Goal: Transaction & Acquisition: Purchase product/service

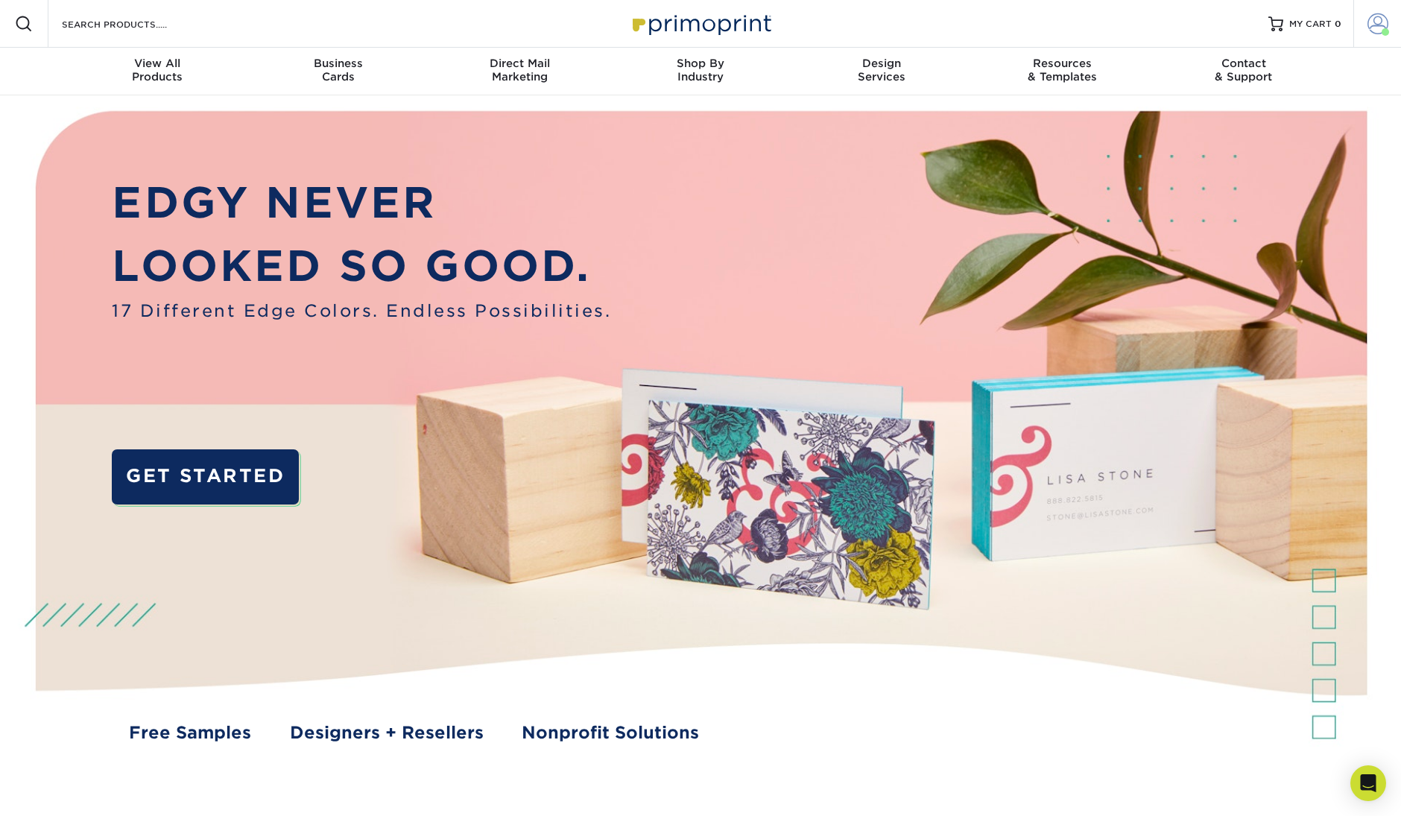
click at [1377, 28] on span at bounding box center [1378, 23] width 21 height 21
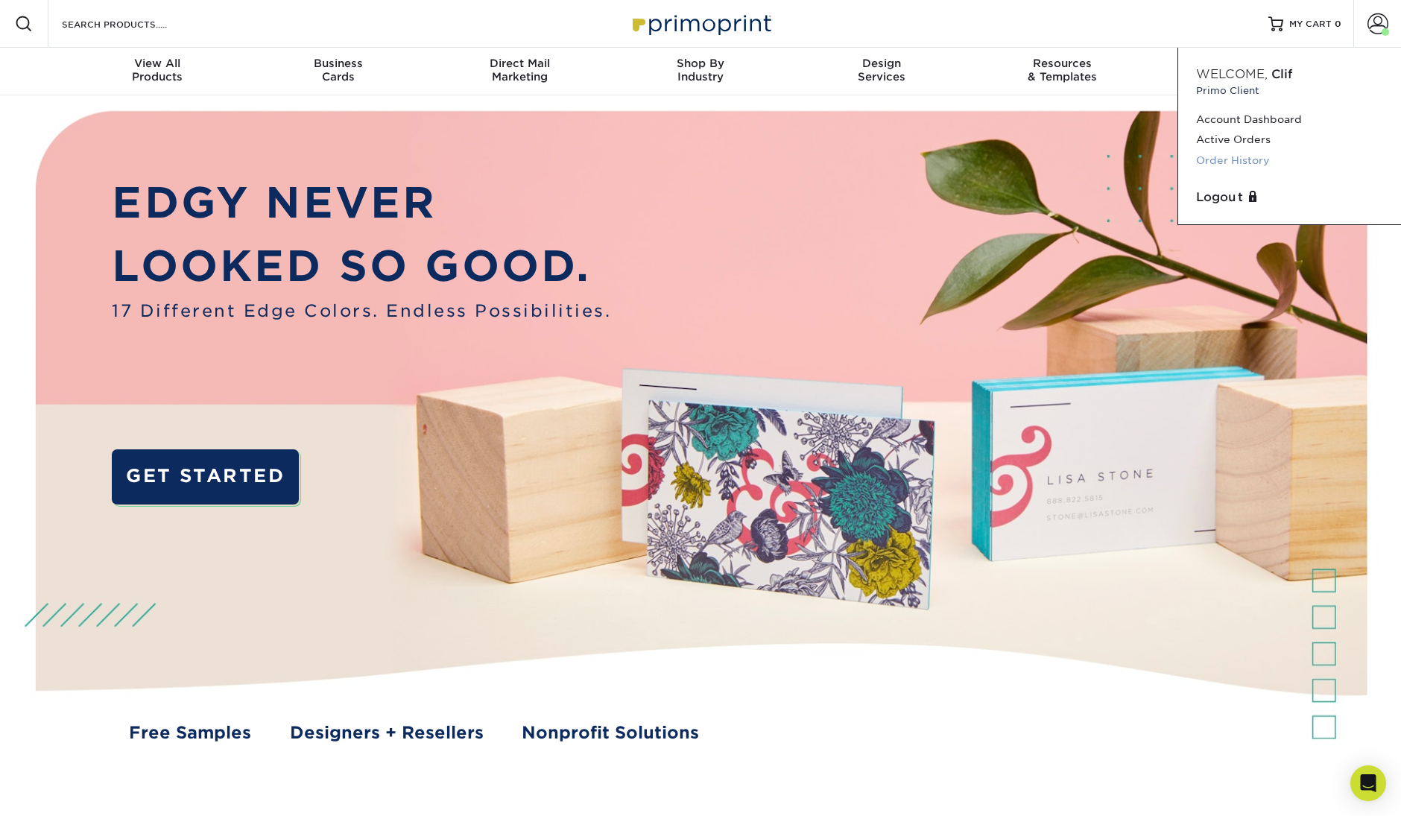
click at [1251, 160] on link "Order History" at bounding box center [1289, 161] width 187 height 20
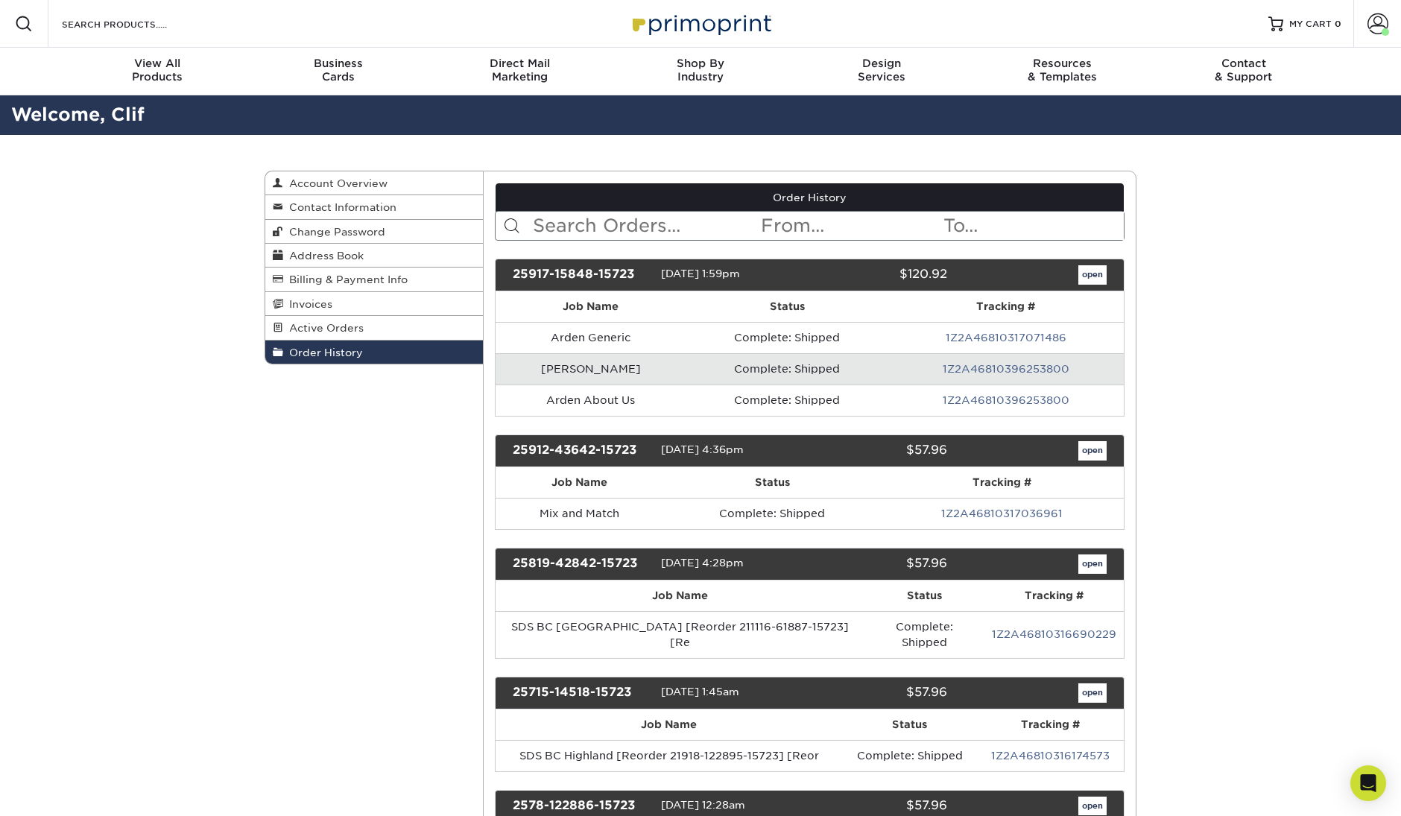
click at [658, 227] on input "text" at bounding box center [645, 226] width 229 height 28
type input "Galt"
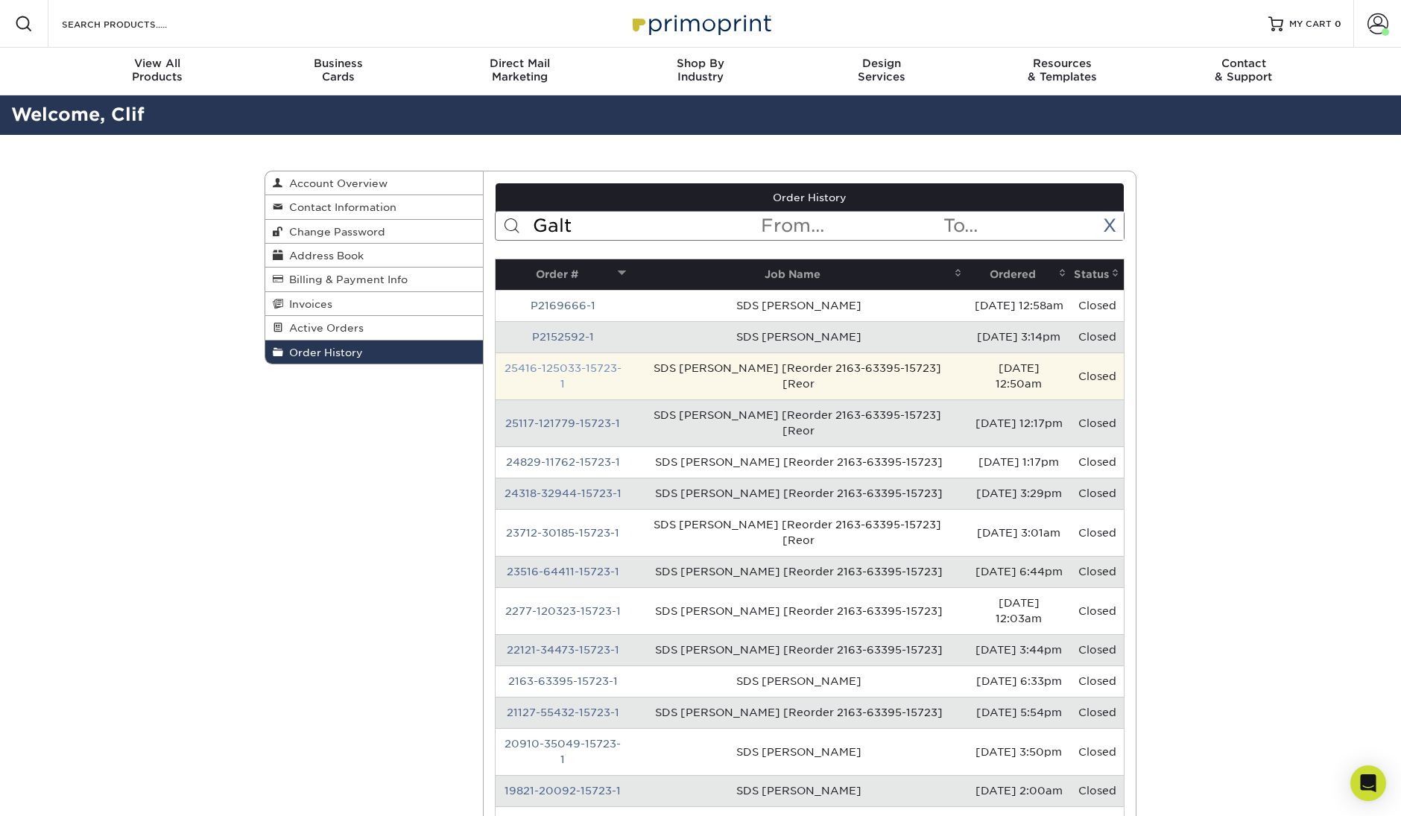
click at [588, 363] on link "25416-125033-15723-1" at bounding box center [563, 376] width 117 height 28
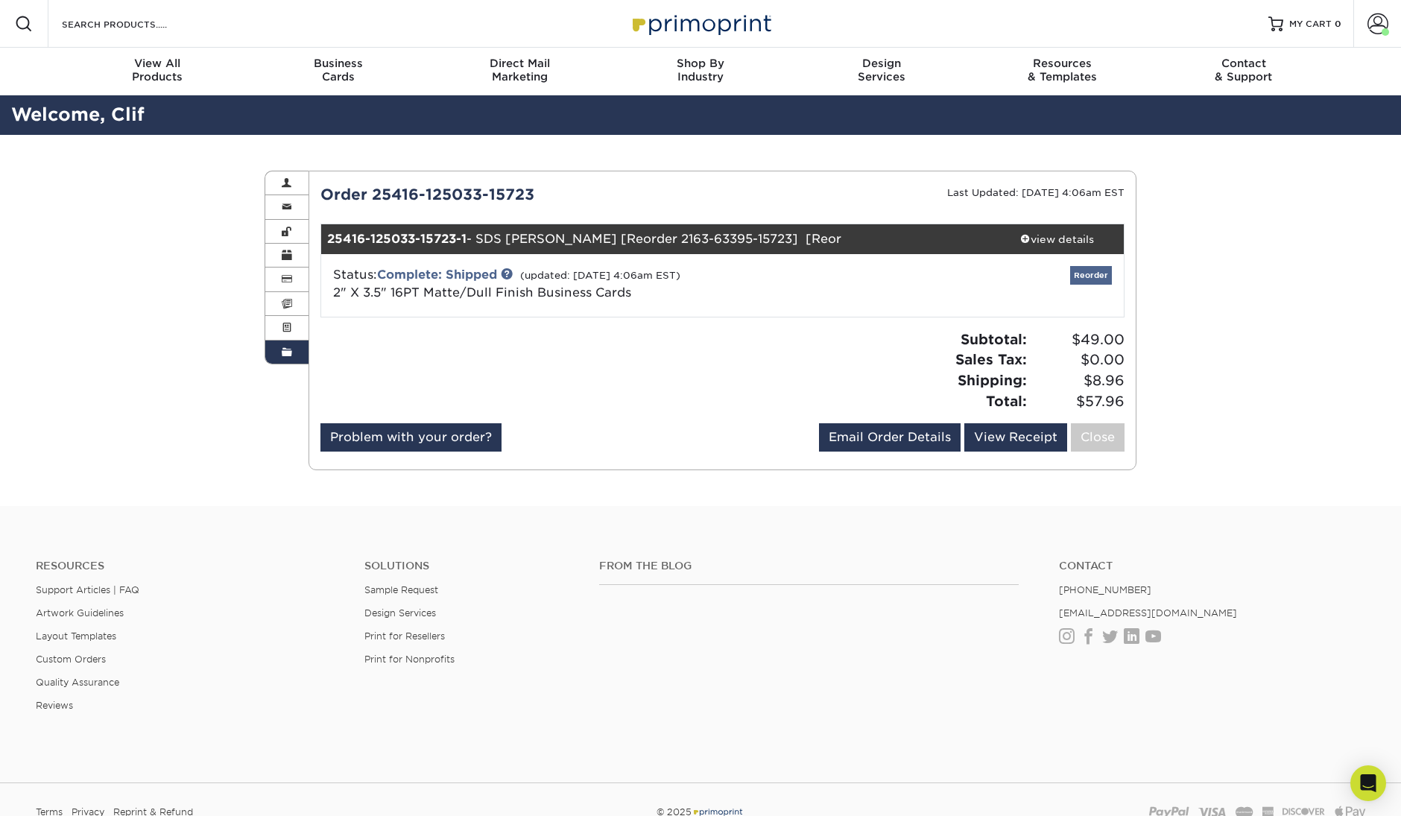
click at [1090, 276] on link "Reorder" at bounding box center [1091, 275] width 42 height 19
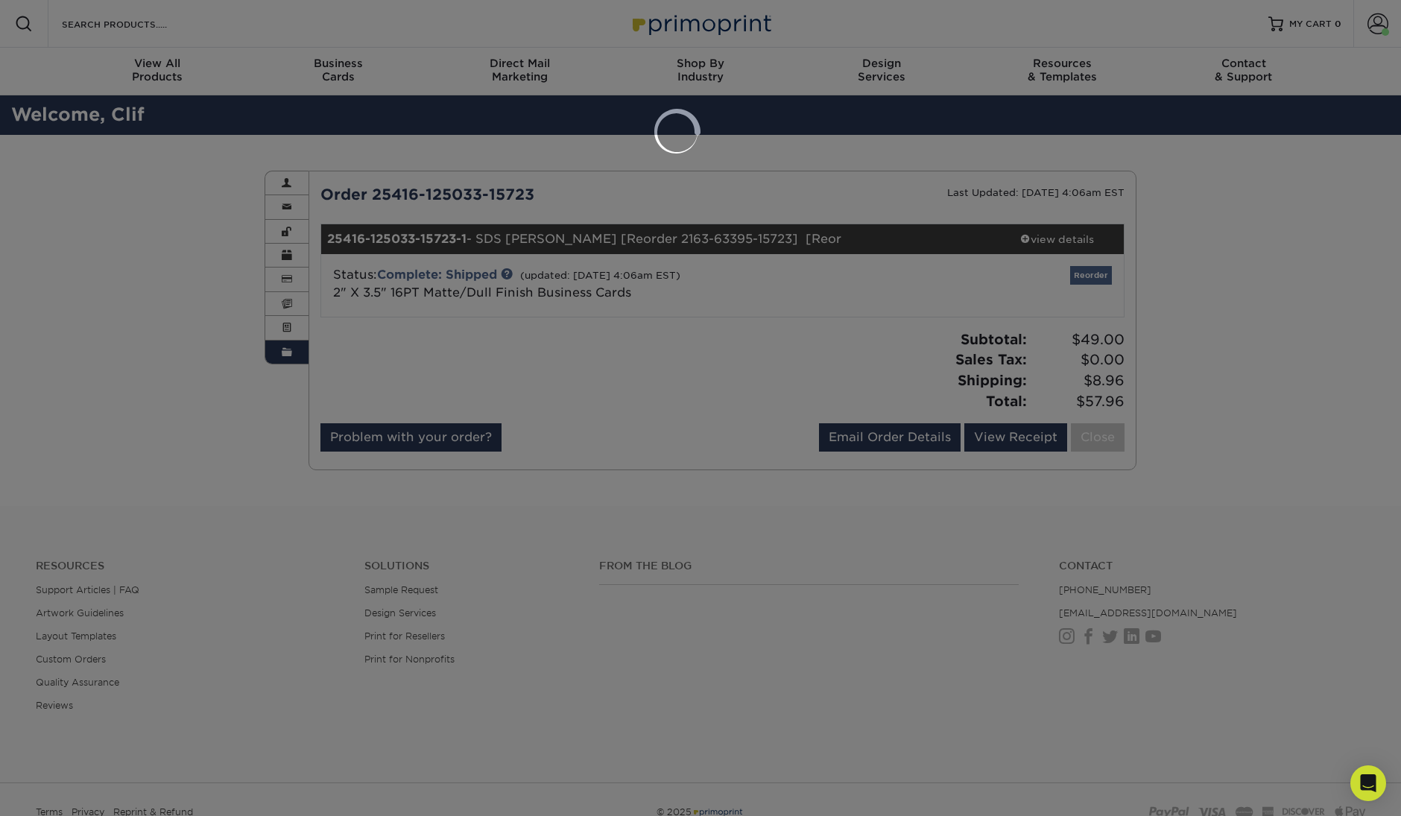
select select "86271"
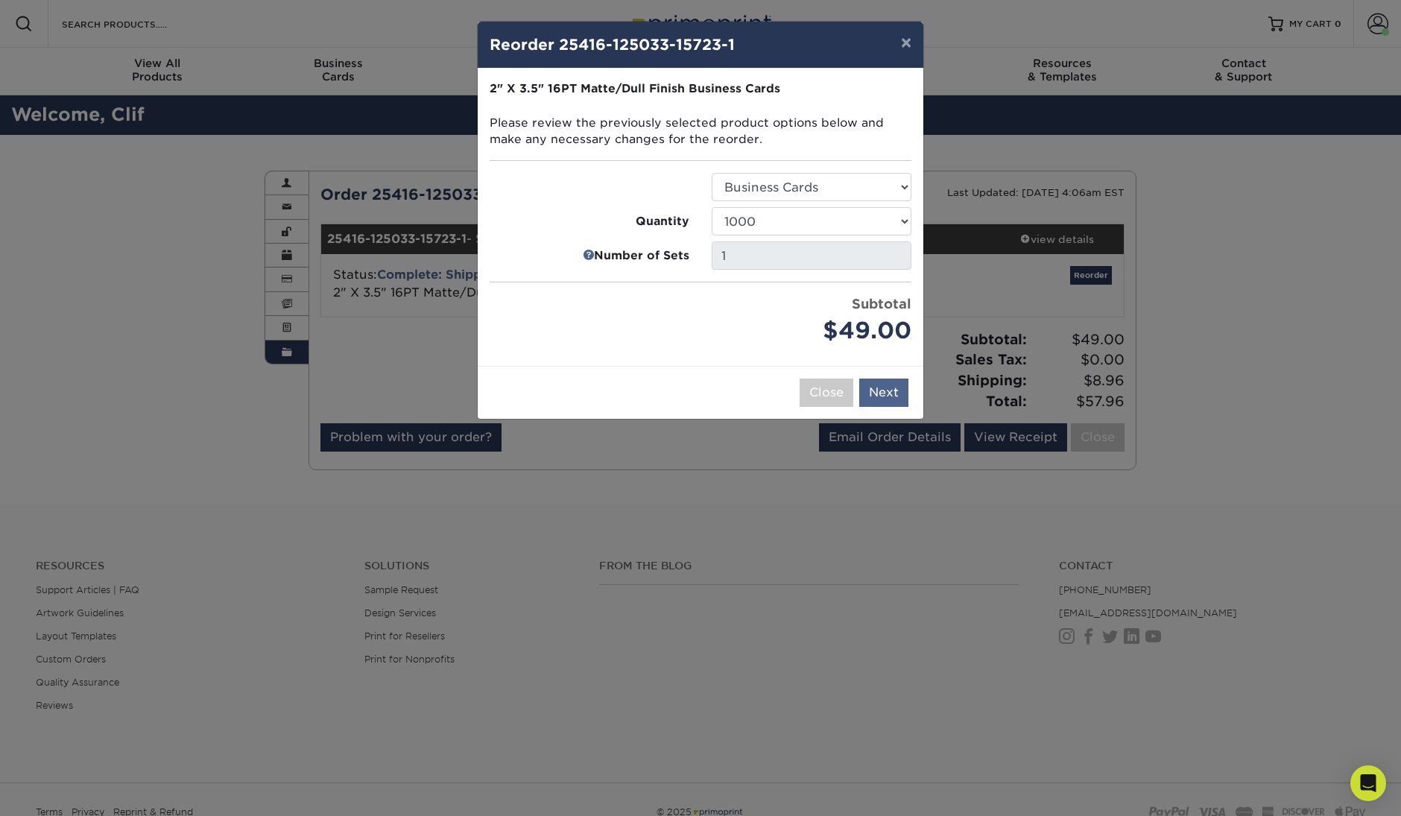
click at [886, 393] on button "Next" at bounding box center [883, 393] width 49 height 28
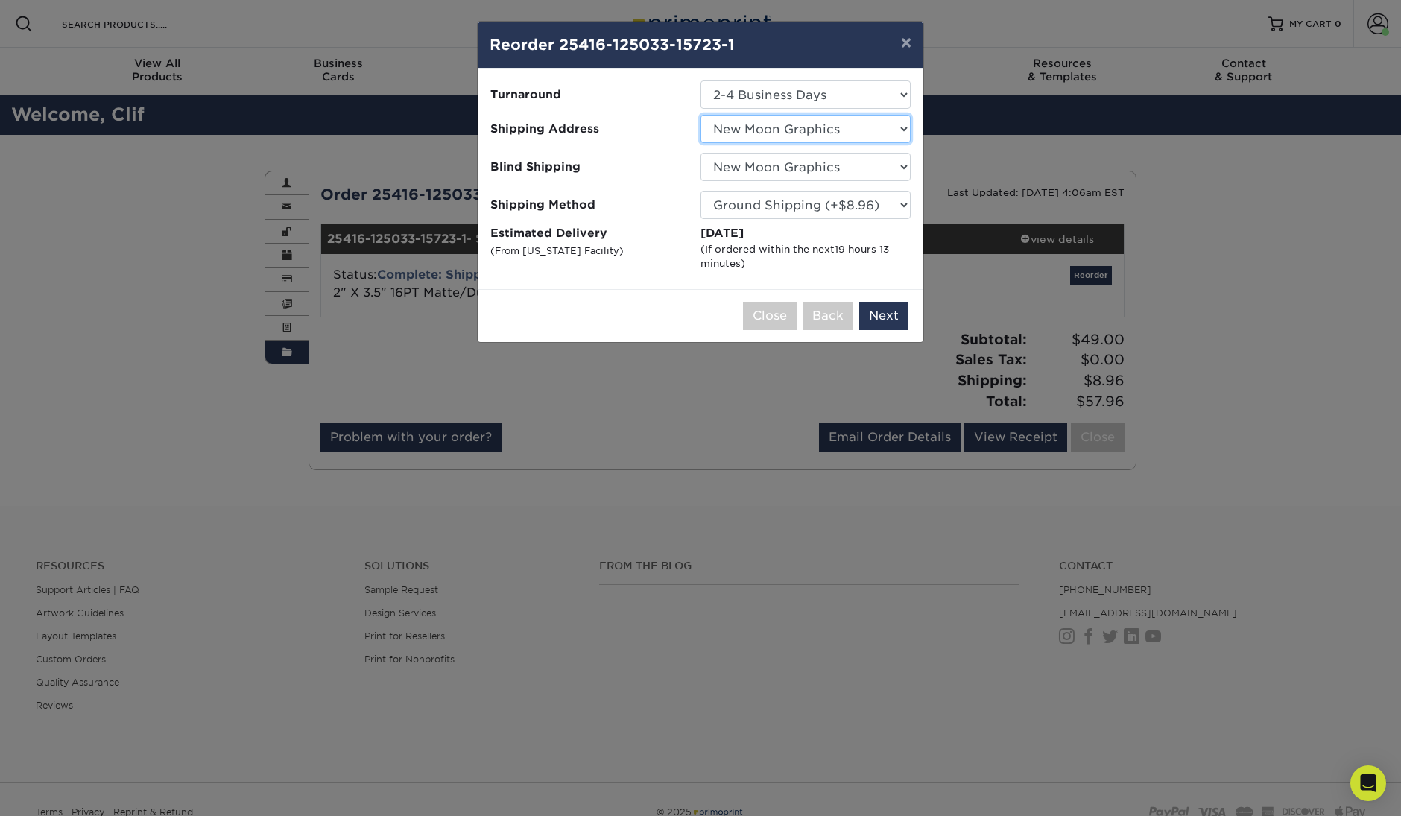
select select "141560"
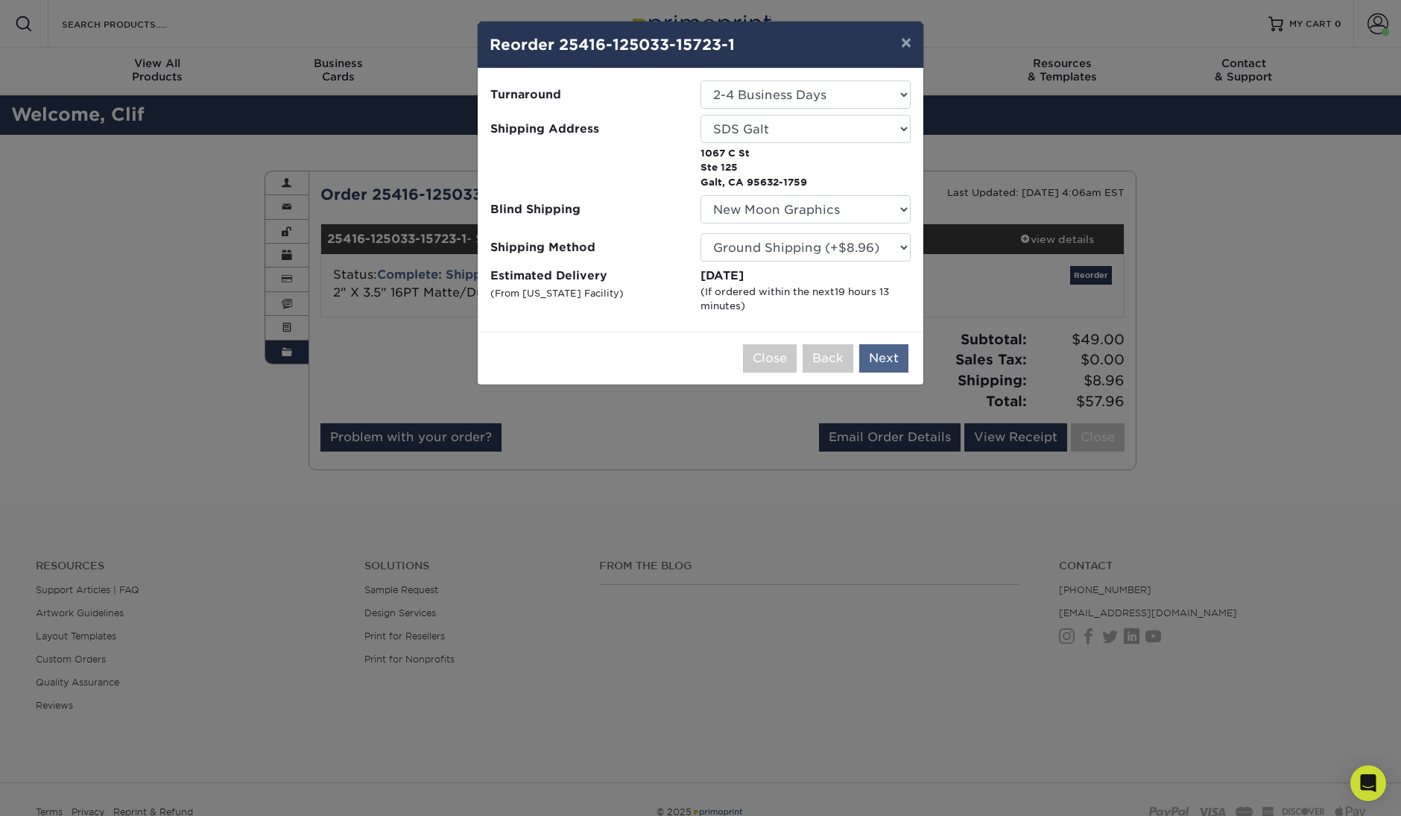
click at [877, 354] on button "Next" at bounding box center [883, 358] width 49 height 28
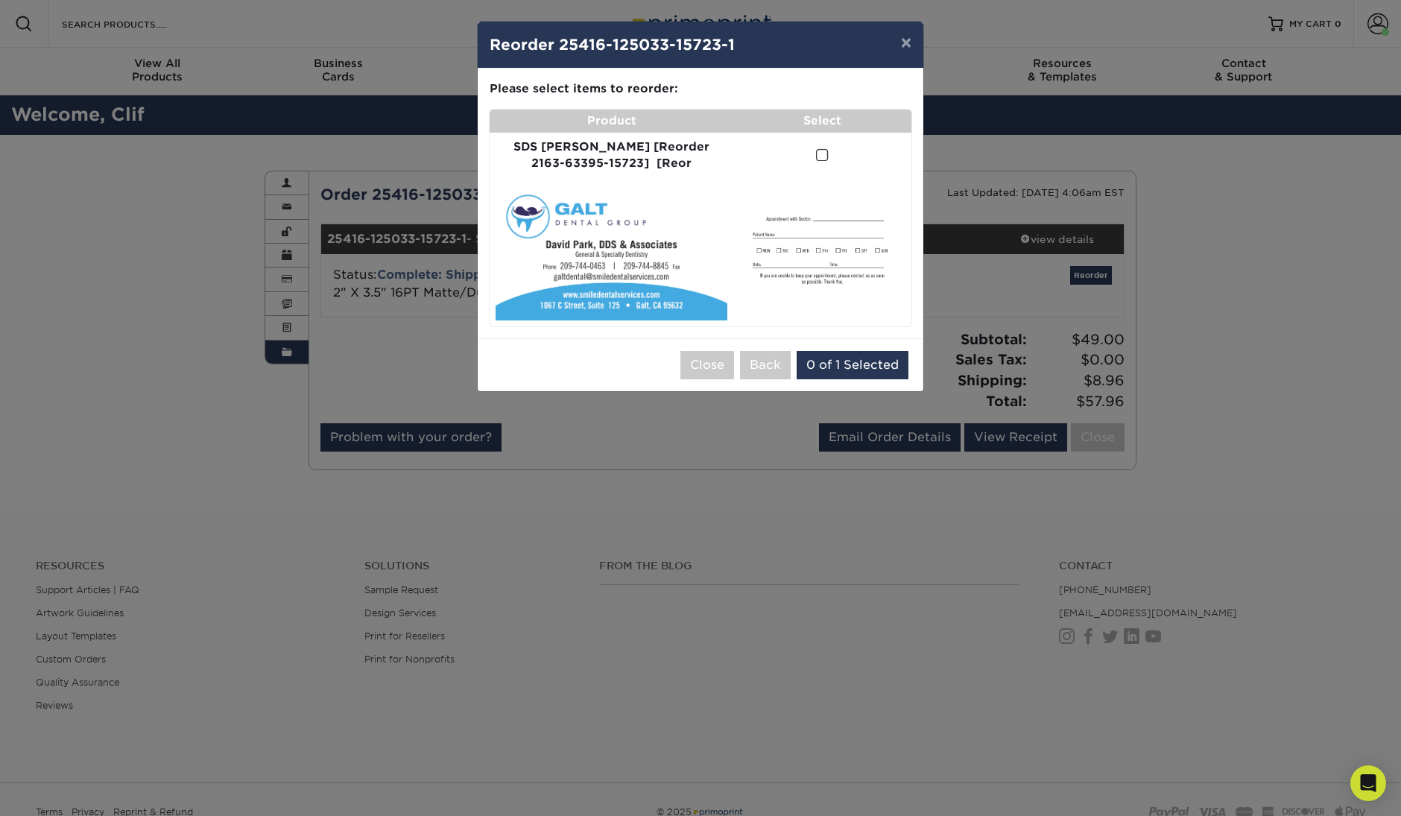
click at [816, 153] on span at bounding box center [822, 155] width 13 height 14
click at [0, 0] on input "checkbox" at bounding box center [0, 0] width 0 height 0
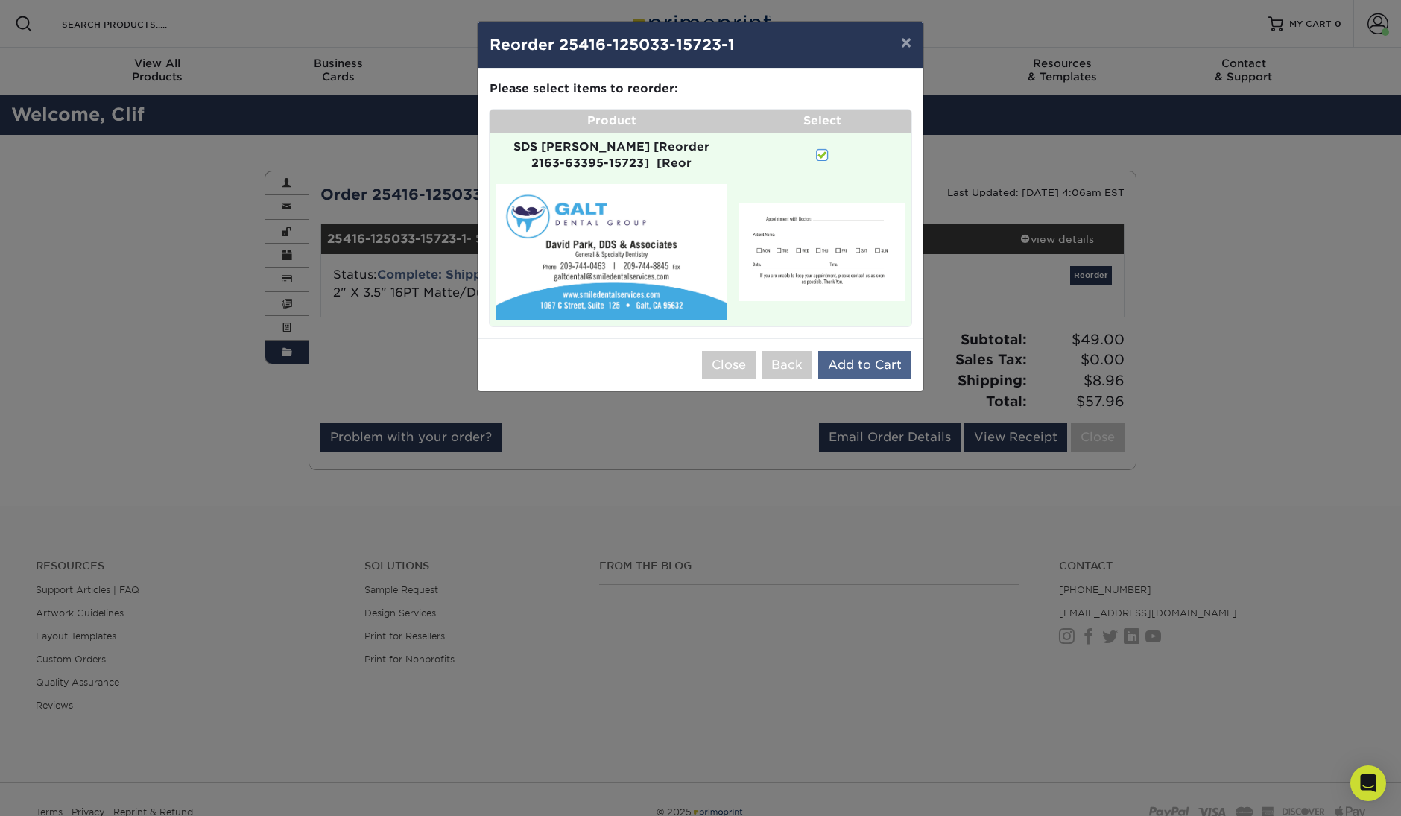
click at [846, 351] on button "Add to Cart" at bounding box center [864, 365] width 93 height 28
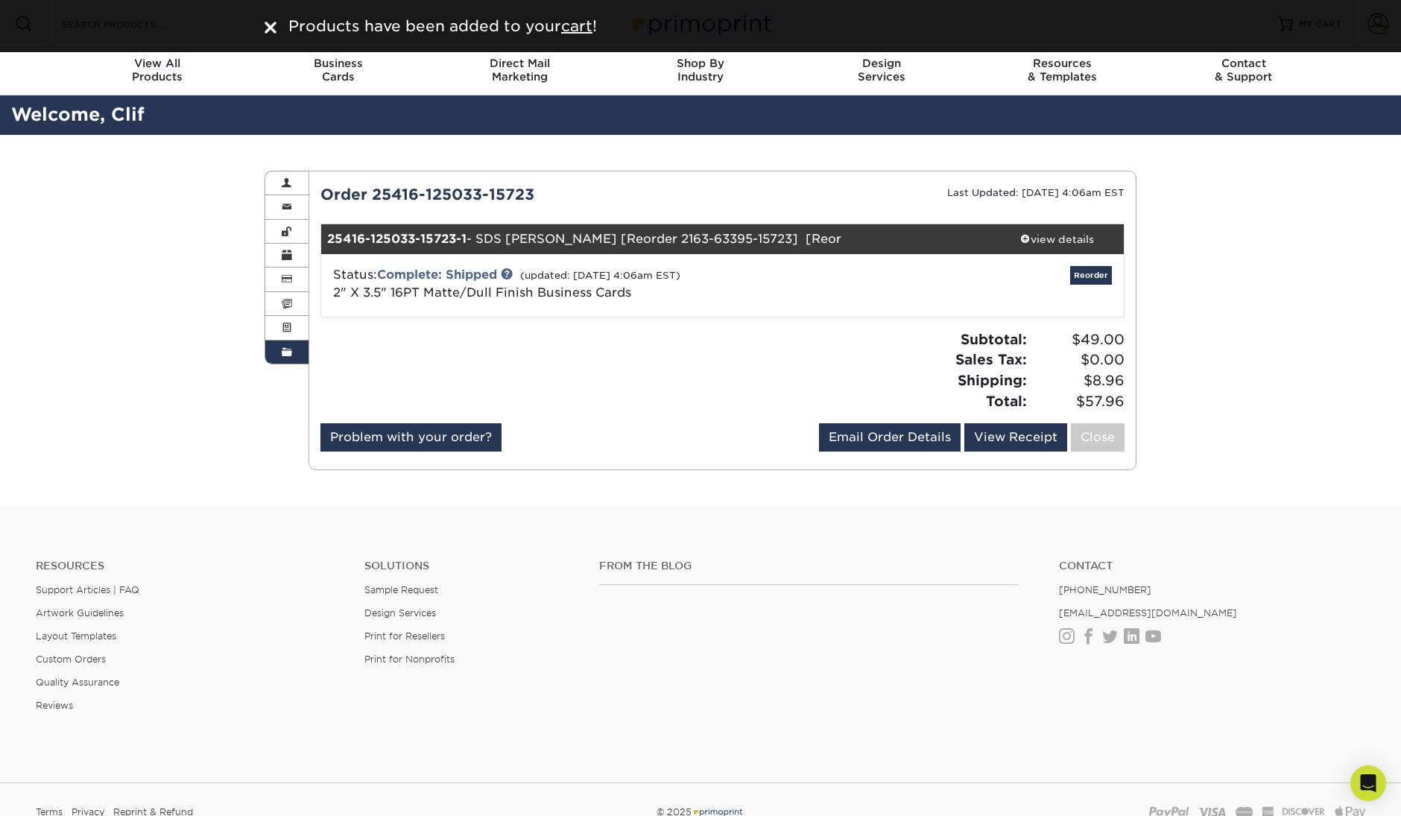
click at [1146, 446] on div "Order History Account Overview Contact Information Change Password Address Book…" at bounding box center [700, 320] width 895 height 371
click at [275, 28] on img at bounding box center [271, 28] width 12 height 12
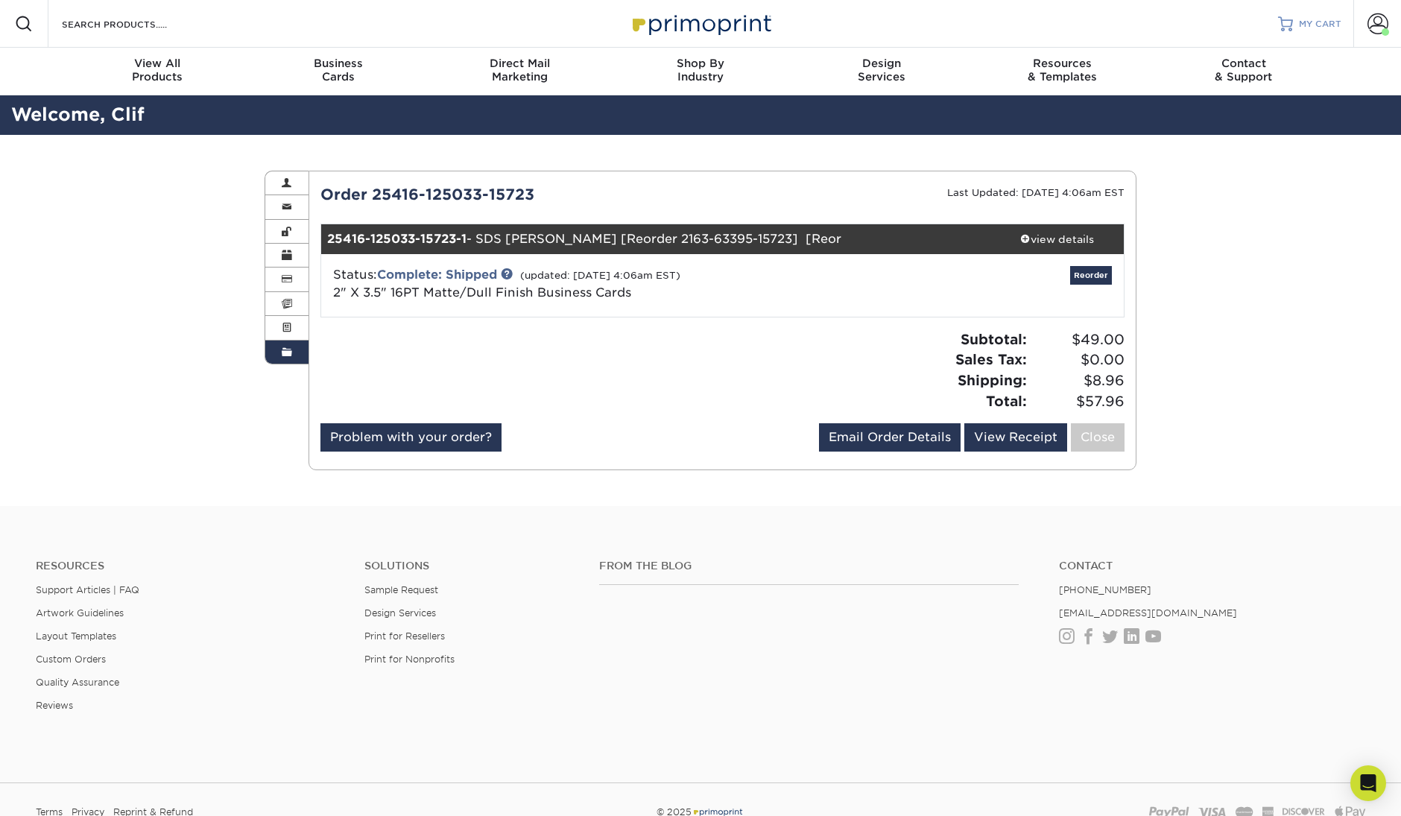
click at [1308, 26] on span "MY CART" at bounding box center [1320, 24] width 42 height 13
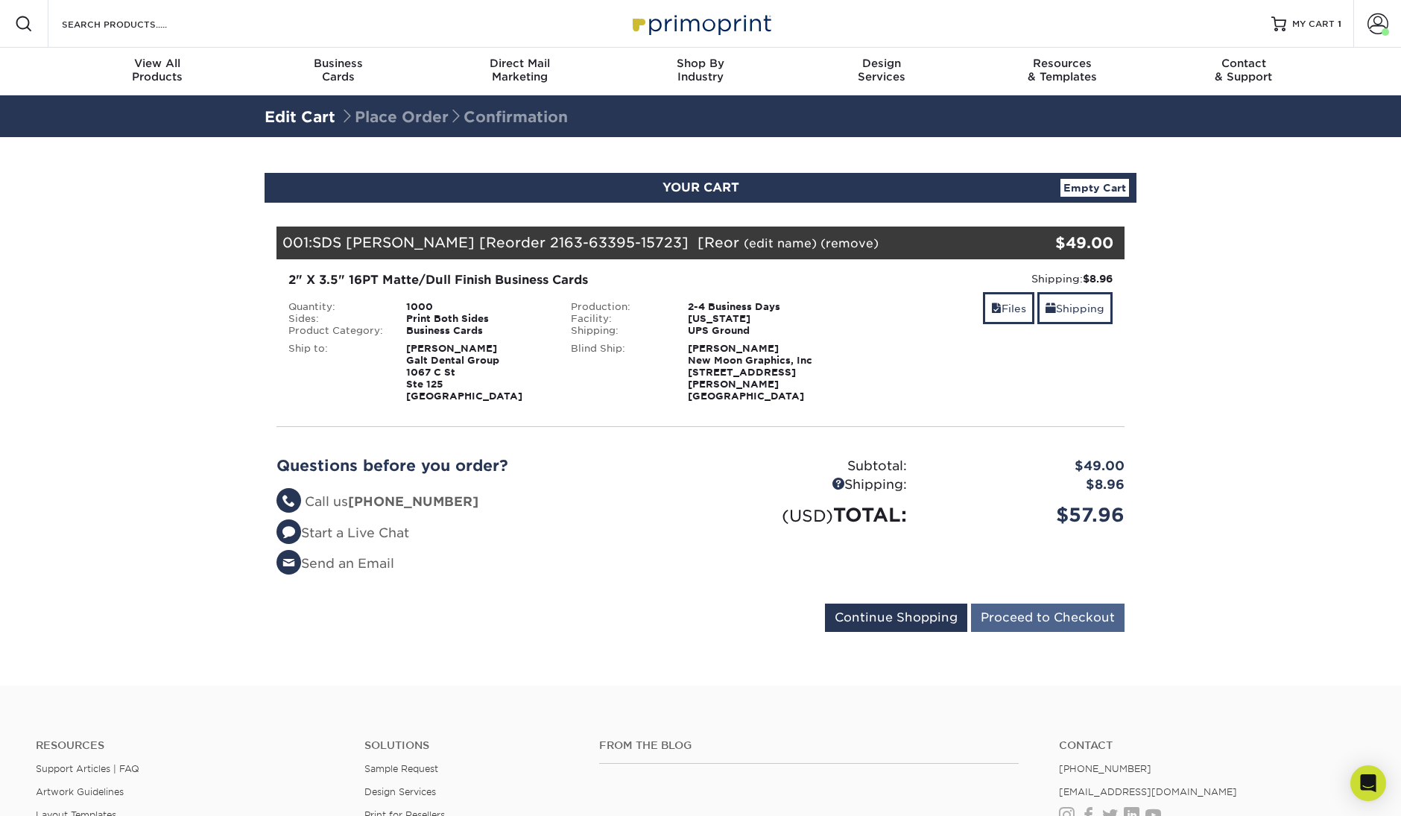
click at [1052, 623] on input "Proceed to Checkout" at bounding box center [1048, 618] width 154 height 28
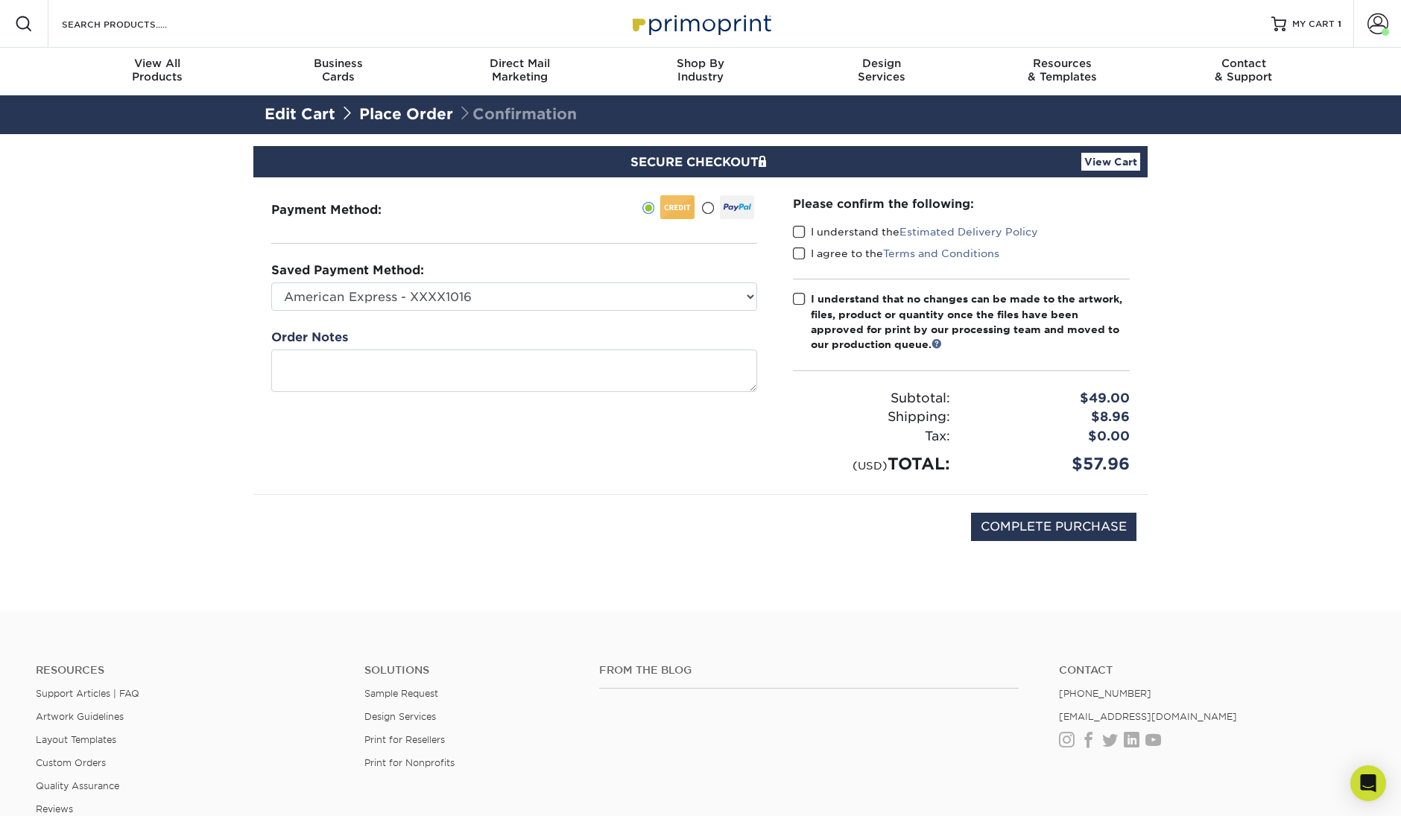
drag, startPoint x: 797, startPoint y: 230, endPoint x: 801, endPoint y: 250, distance: 20.6
click at [797, 233] on span at bounding box center [799, 232] width 13 height 14
click at [0, 0] on input "I understand the Estimated Delivery Policy" at bounding box center [0, 0] width 0 height 0
drag, startPoint x: 801, startPoint y: 250, endPoint x: 810, endPoint y: 264, distance: 16.1
click at [803, 254] on span at bounding box center [799, 254] width 13 height 14
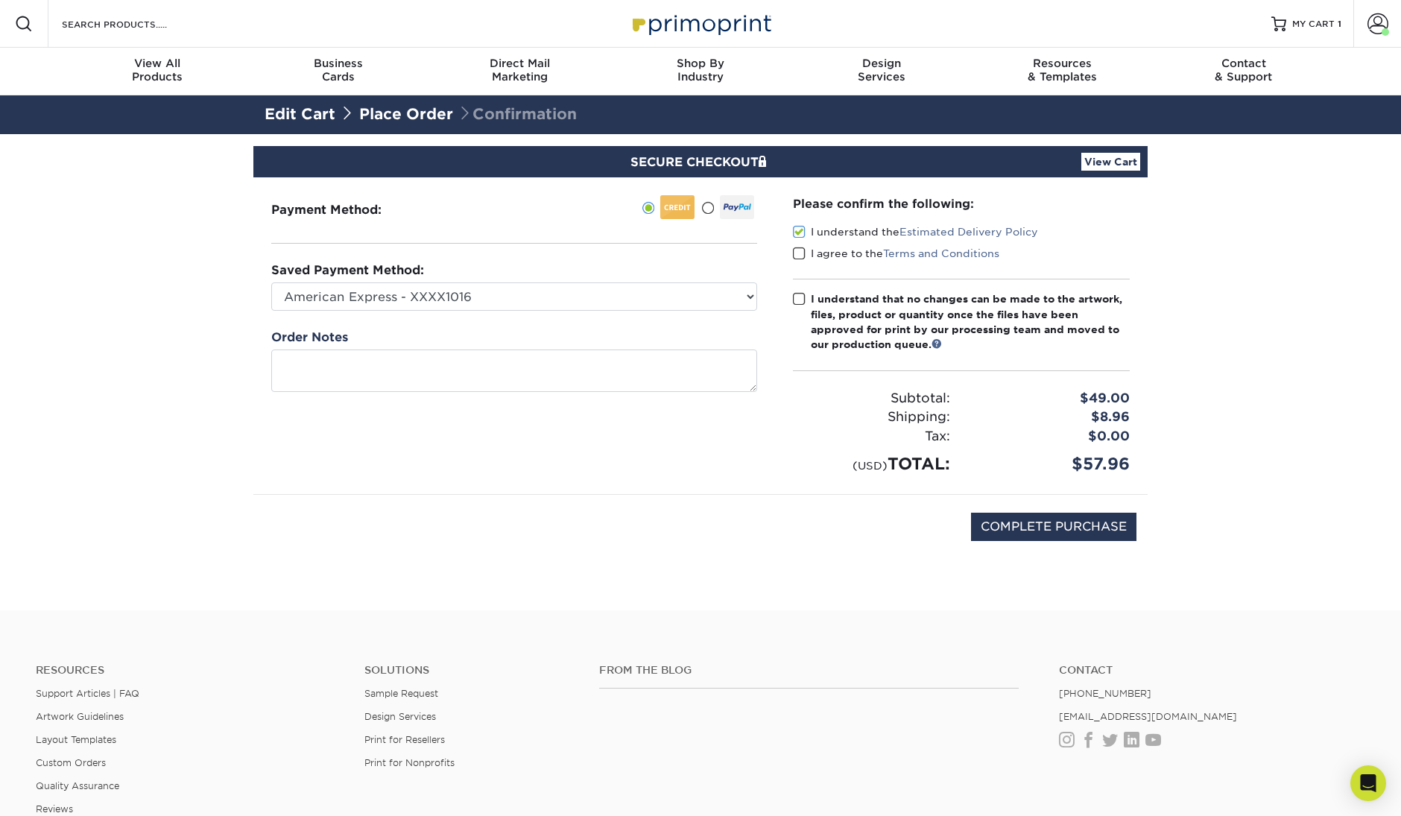
click at [0, 0] on input "I agree to the Terms and Conditions" at bounding box center [0, 0] width 0 height 0
drag, startPoint x: 795, startPoint y: 297, endPoint x: 978, endPoint y: 543, distance: 306.4
click at [796, 297] on span at bounding box center [799, 299] width 13 height 14
click at [0, 0] on input "I understand that no changes can be made to the artwork, files, product or quan…" at bounding box center [0, 0] width 0 height 0
click at [1049, 523] on input "COMPLETE PURCHASE" at bounding box center [1053, 527] width 165 height 28
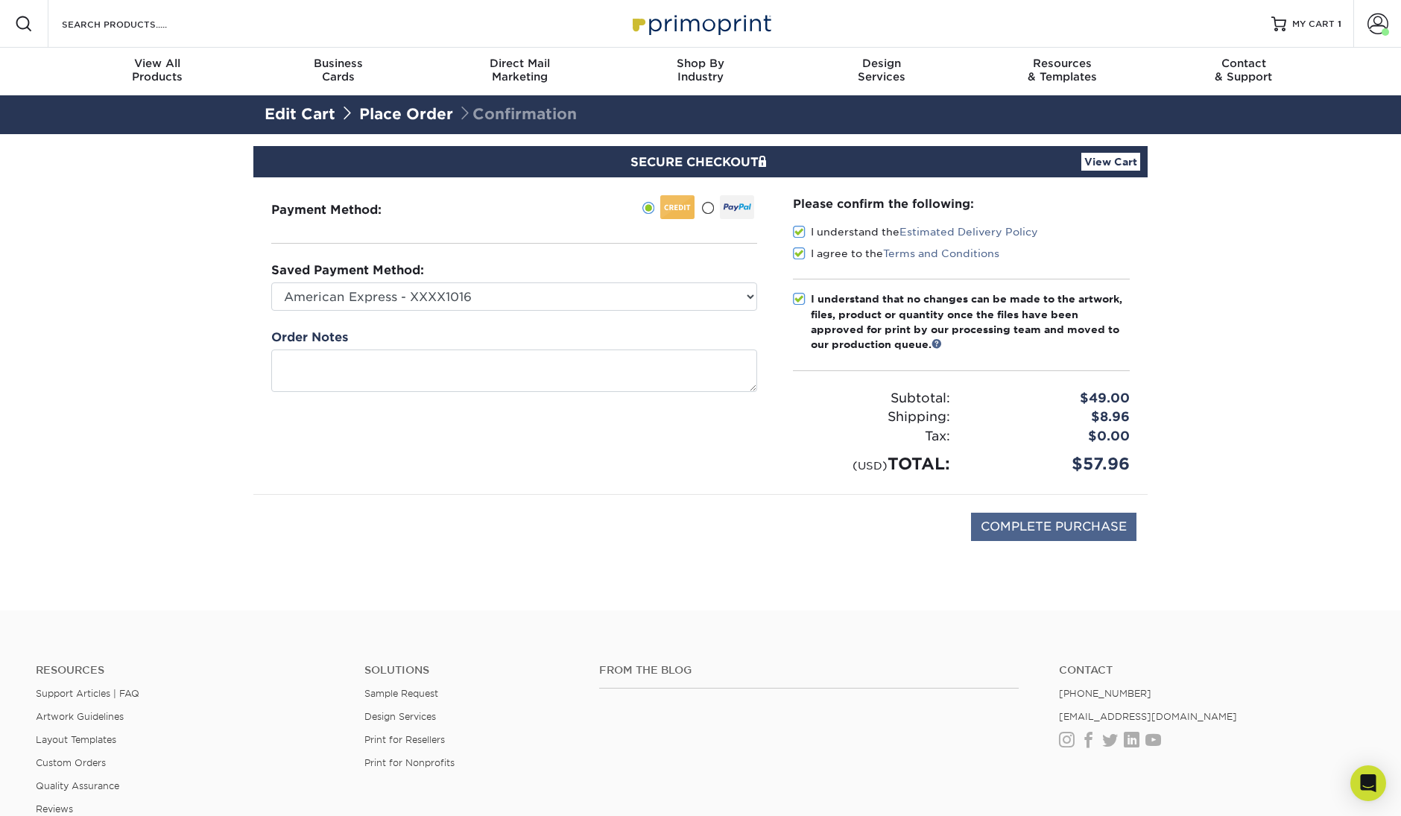
type input "PROCESSING, PLEASE WAIT..."
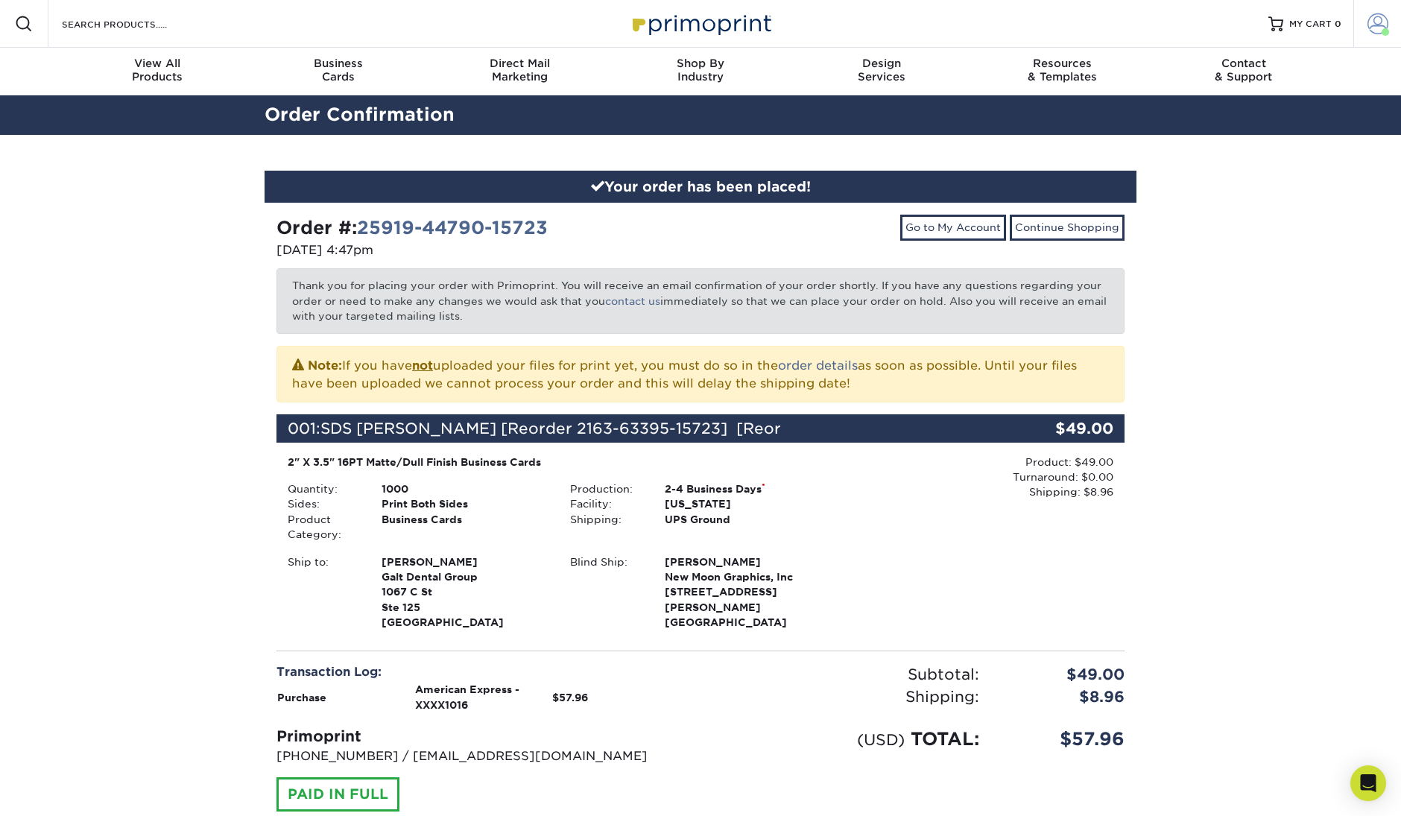
click at [1366, 24] on link "Account" at bounding box center [1378, 24] width 48 height 48
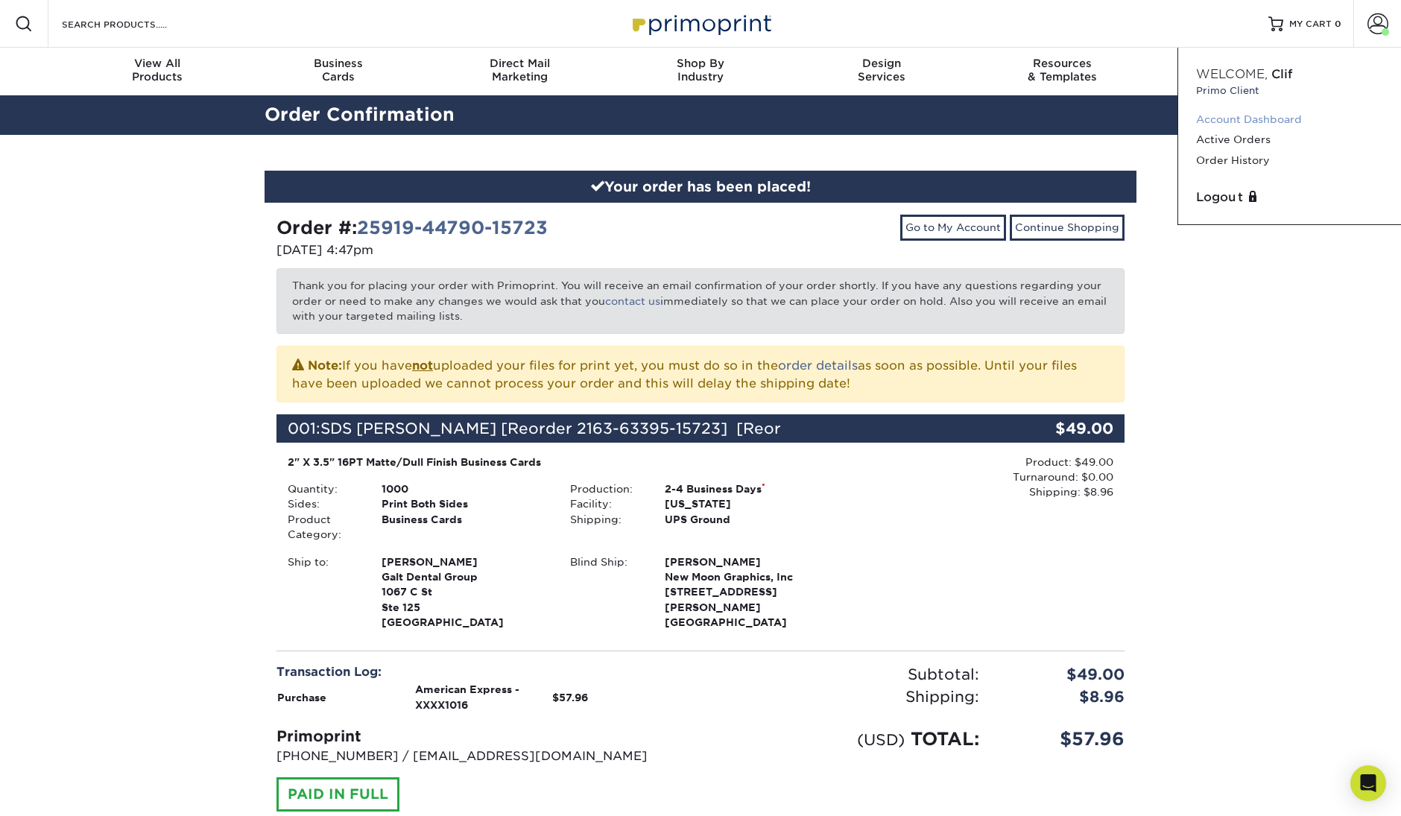
click at [1275, 119] on link "Account Dashboard" at bounding box center [1289, 120] width 187 height 20
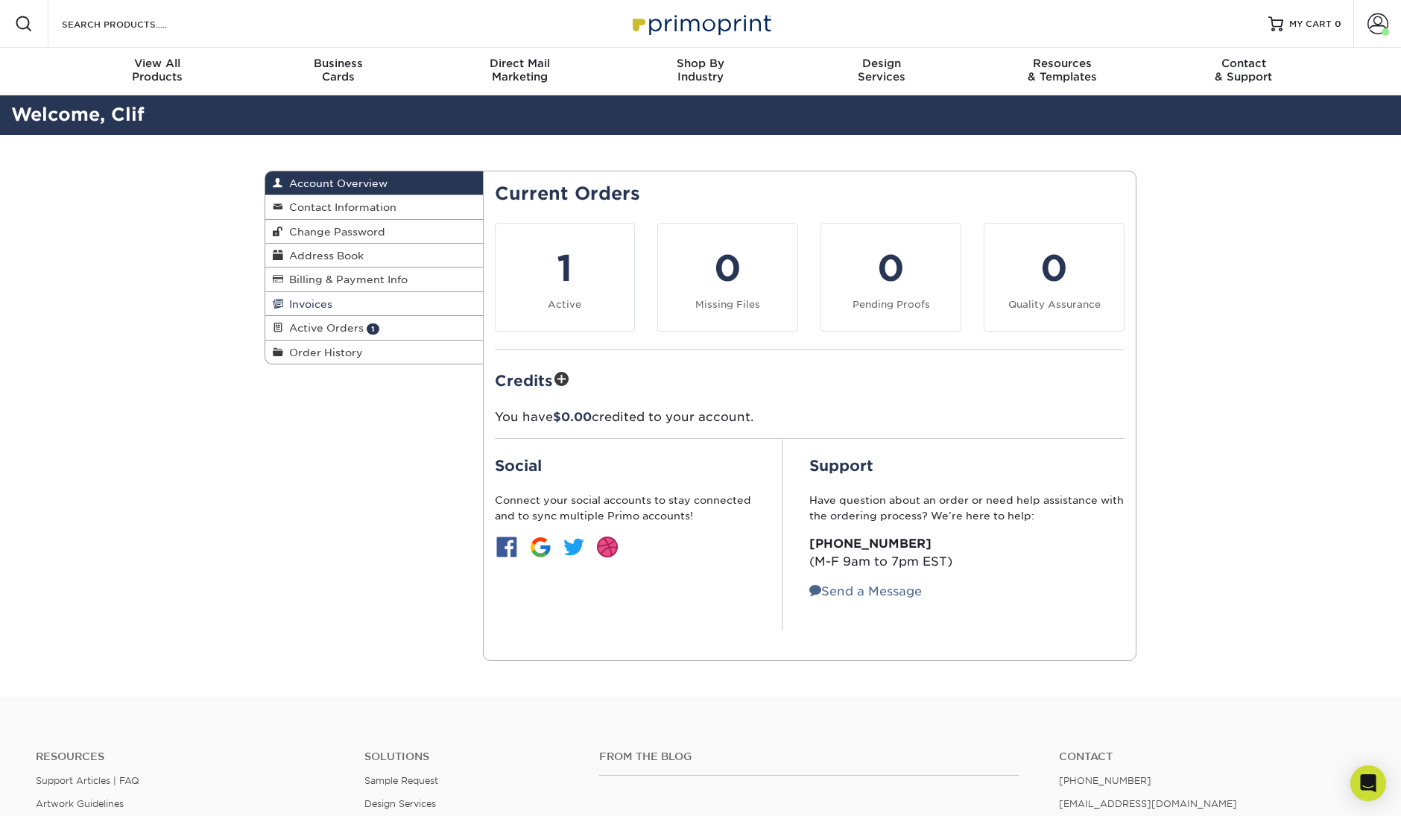
click at [325, 298] on span "Invoices" at bounding box center [307, 304] width 49 height 12
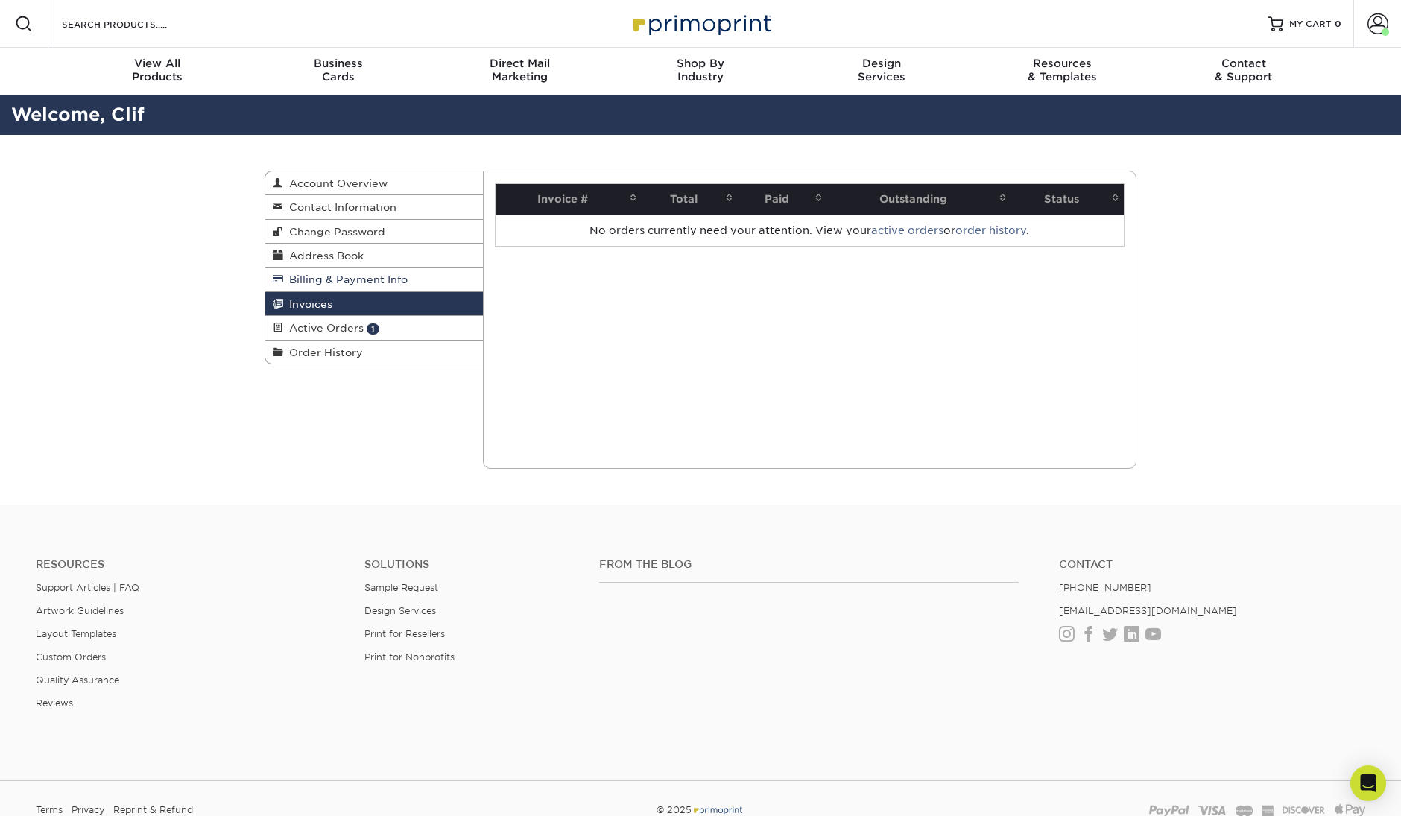
click at [346, 277] on span "Billing & Payment Info" at bounding box center [345, 280] width 124 height 12
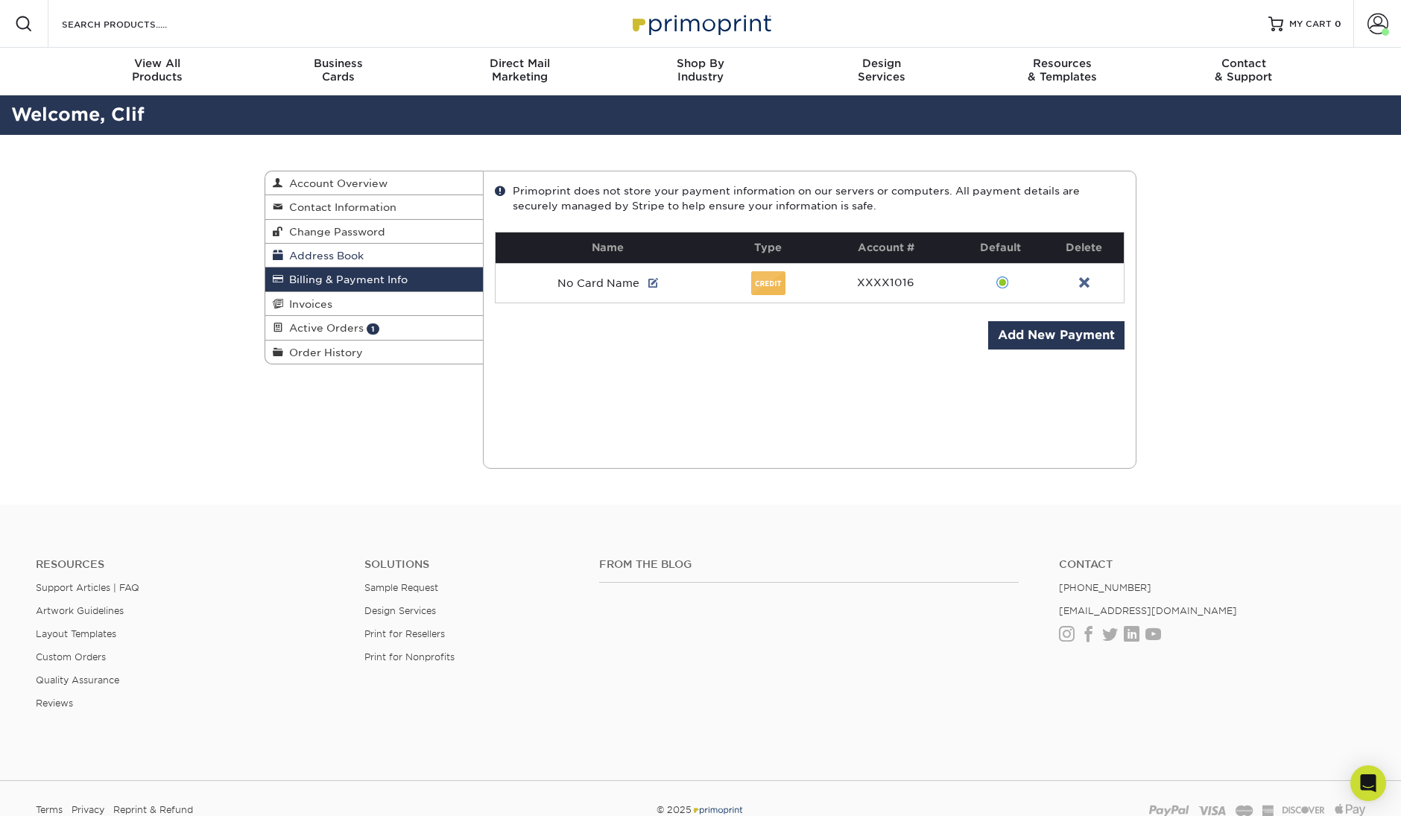
click at [347, 253] on span "Address Book" at bounding box center [323, 256] width 81 height 12
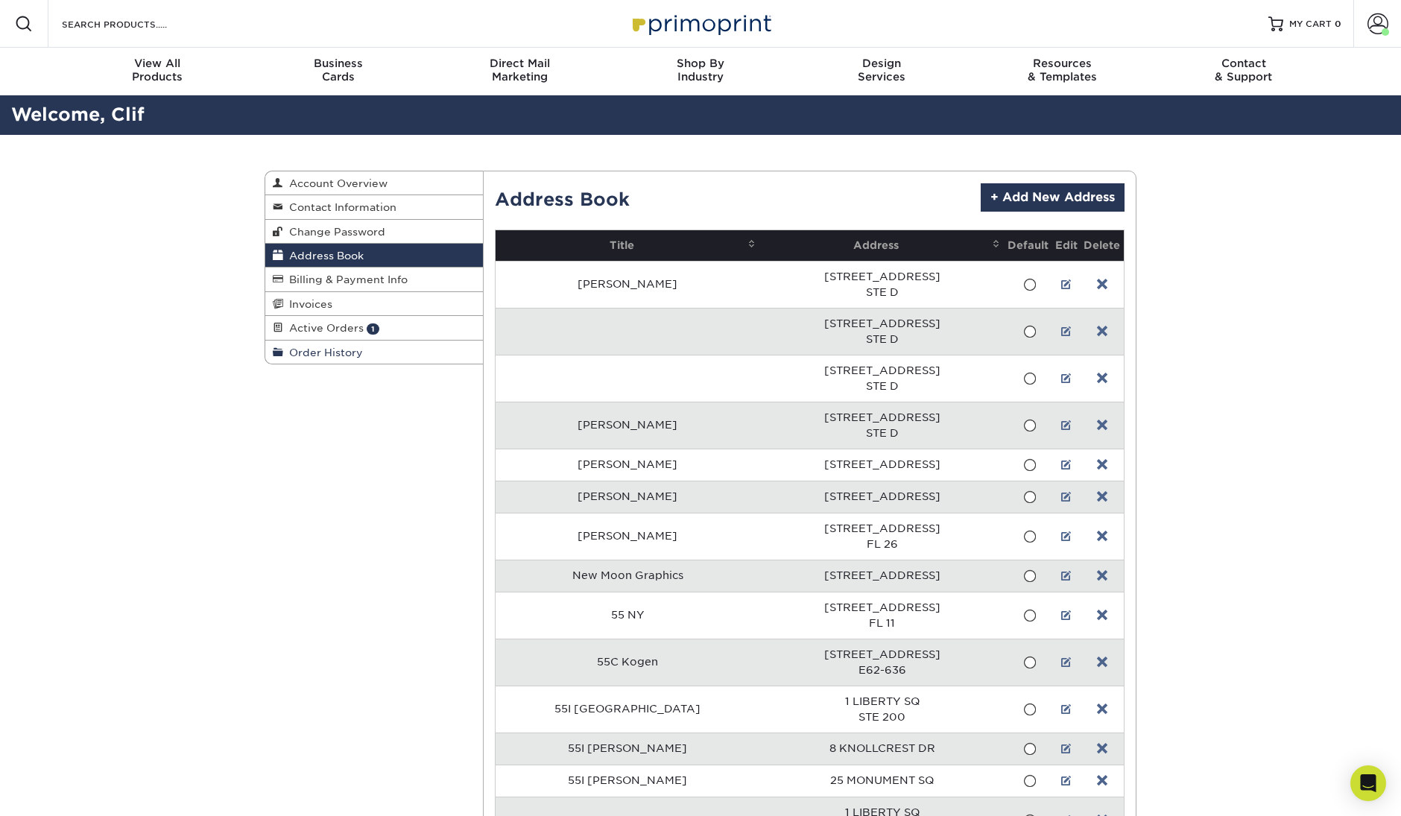
click at [325, 347] on span "Order History" at bounding box center [323, 353] width 80 height 12
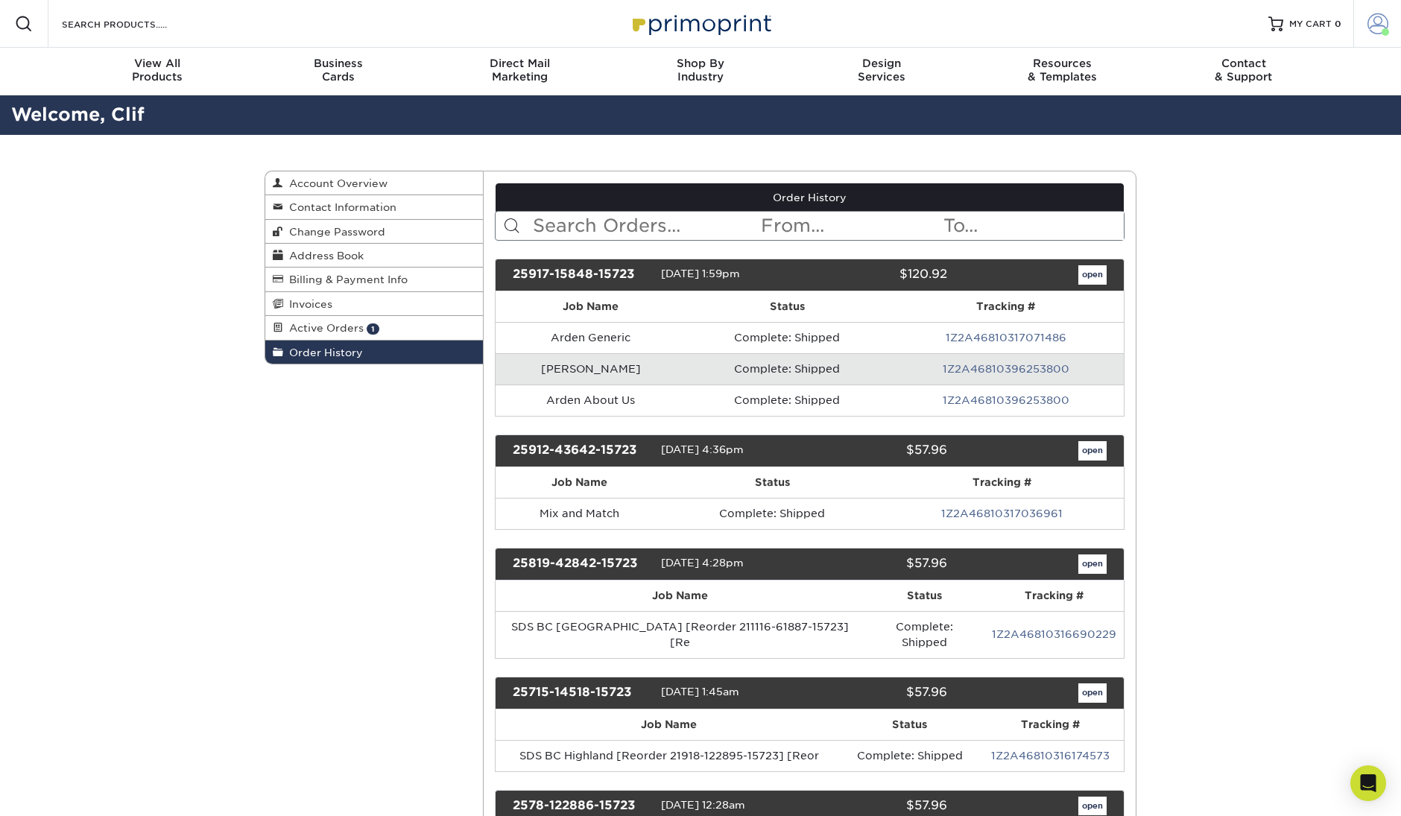
click at [1378, 20] on span at bounding box center [1378, 23] width 21 height 21
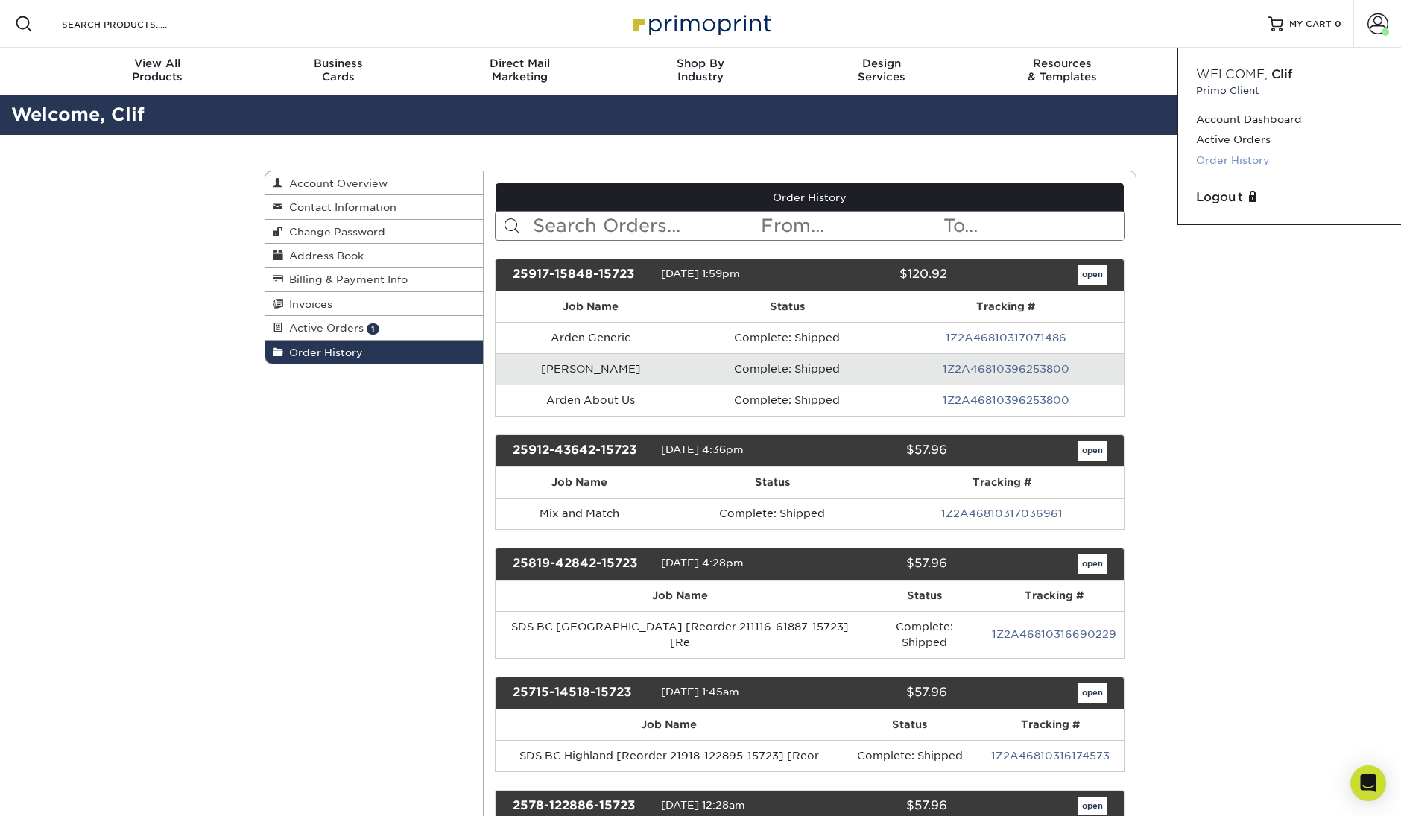
click at [1240, 163] on link "Order History" at bounding box center [1289, 161] width 187 height 20
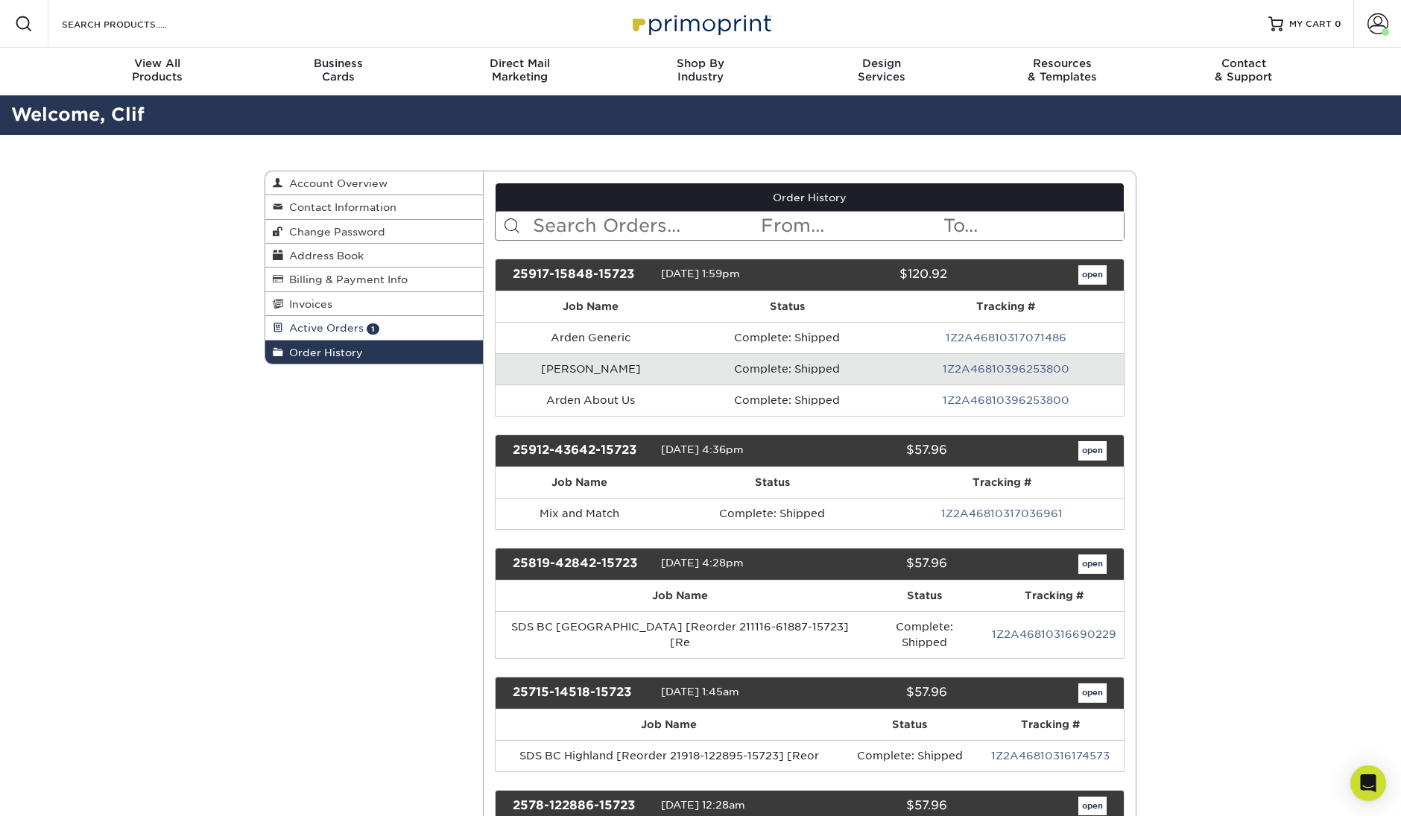
click at [347, 329] on span "Active Orders" at bounding box center [323, 328] width 81 height 12
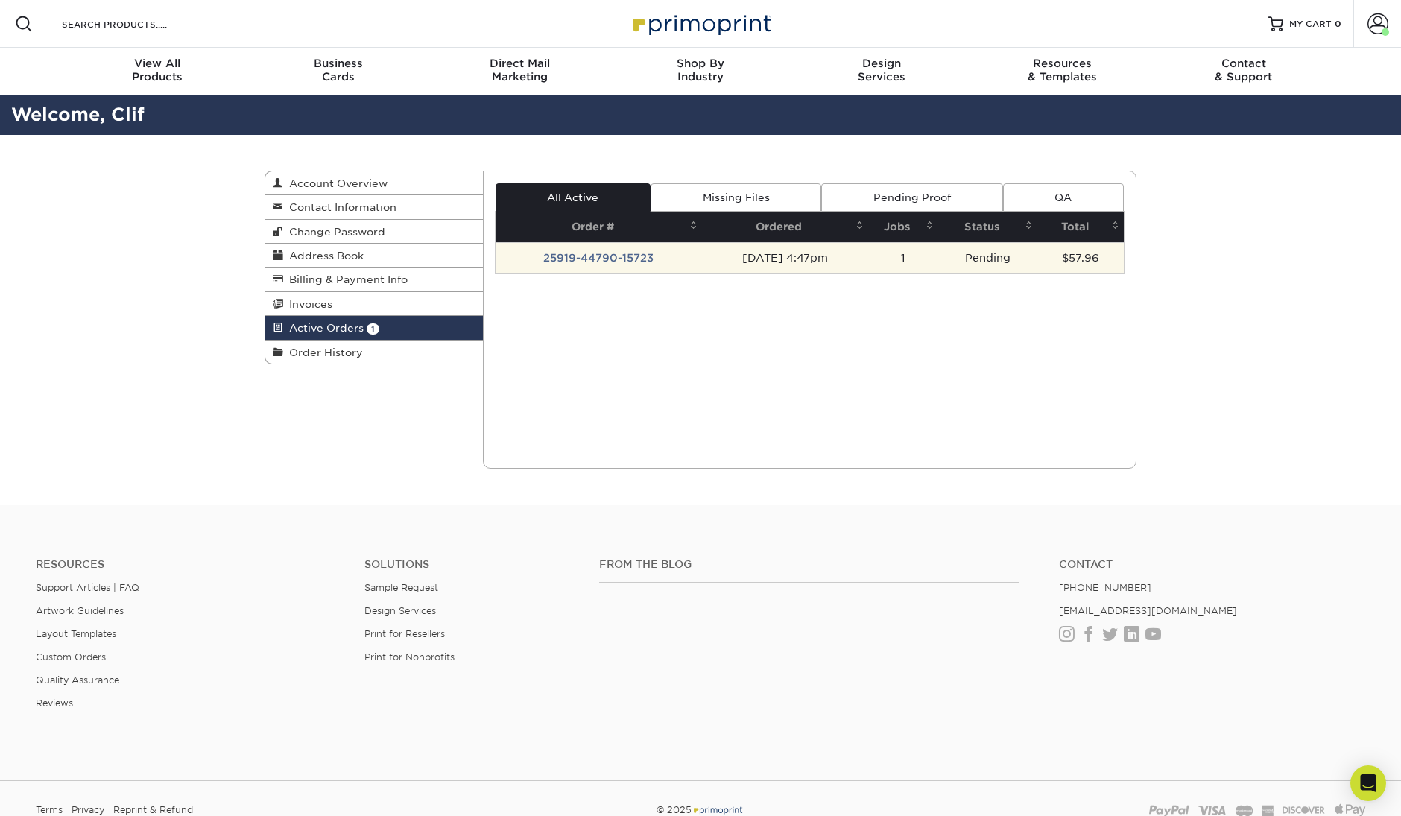
click at [628, 252] on td "25919-44790-15723" at bounding box center [599, 257] width 206 height 31
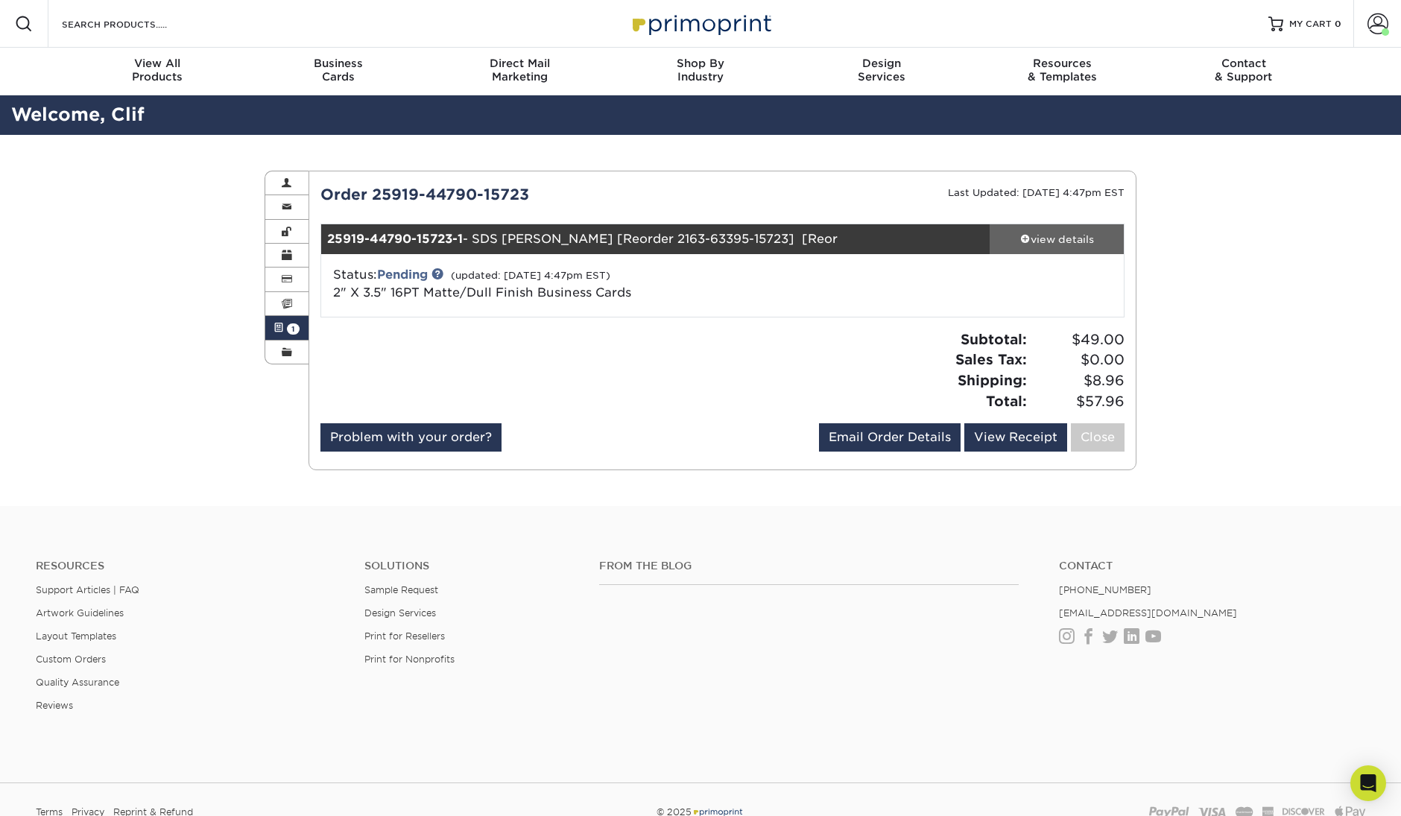
click at [1074, 241] on div "view details" at bounding box center [1057, 239] width 134 height 15
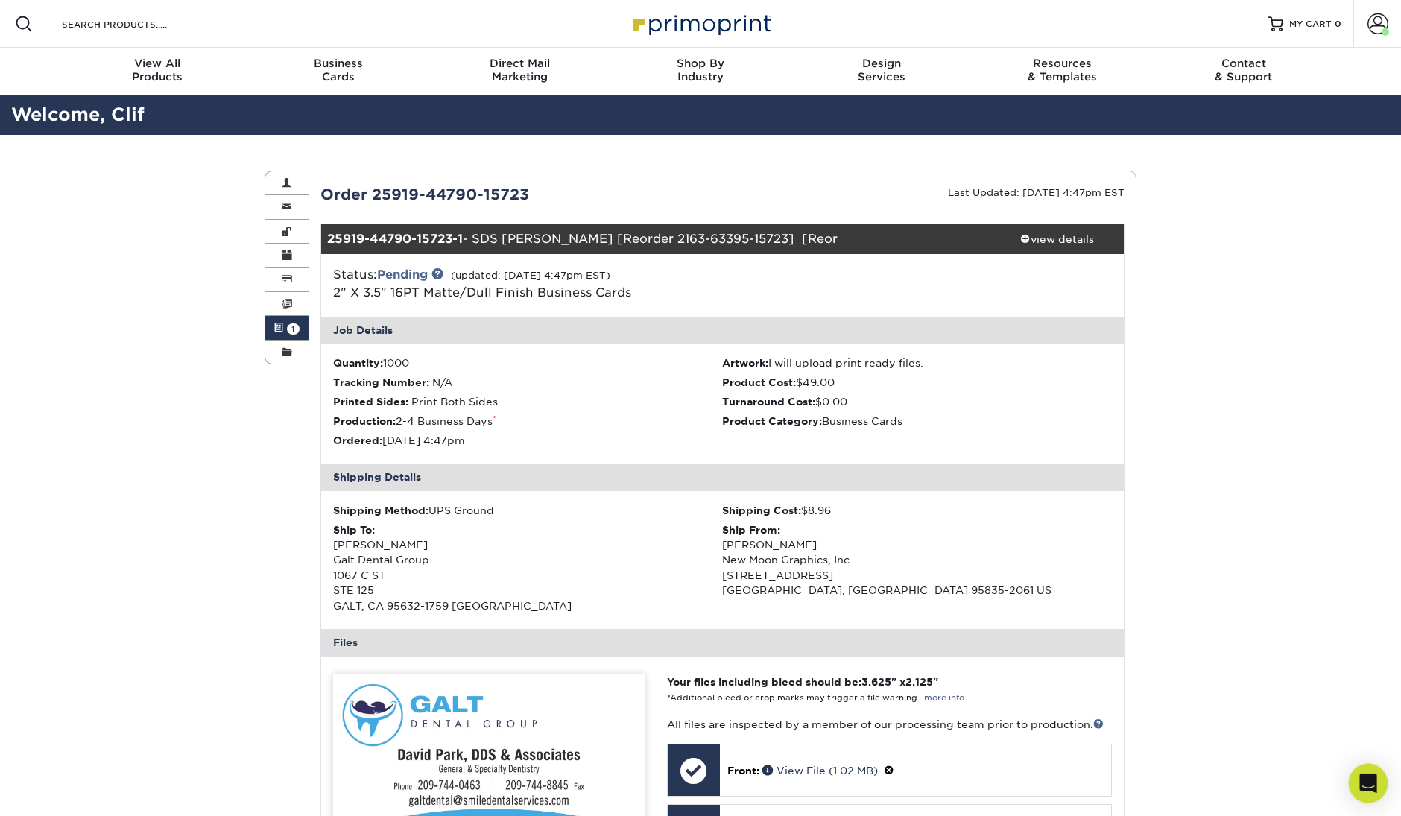
click at [1374, 780] on icon "Open Intercom Messenger" at bounding box center [1368, 783] width 17 height 19
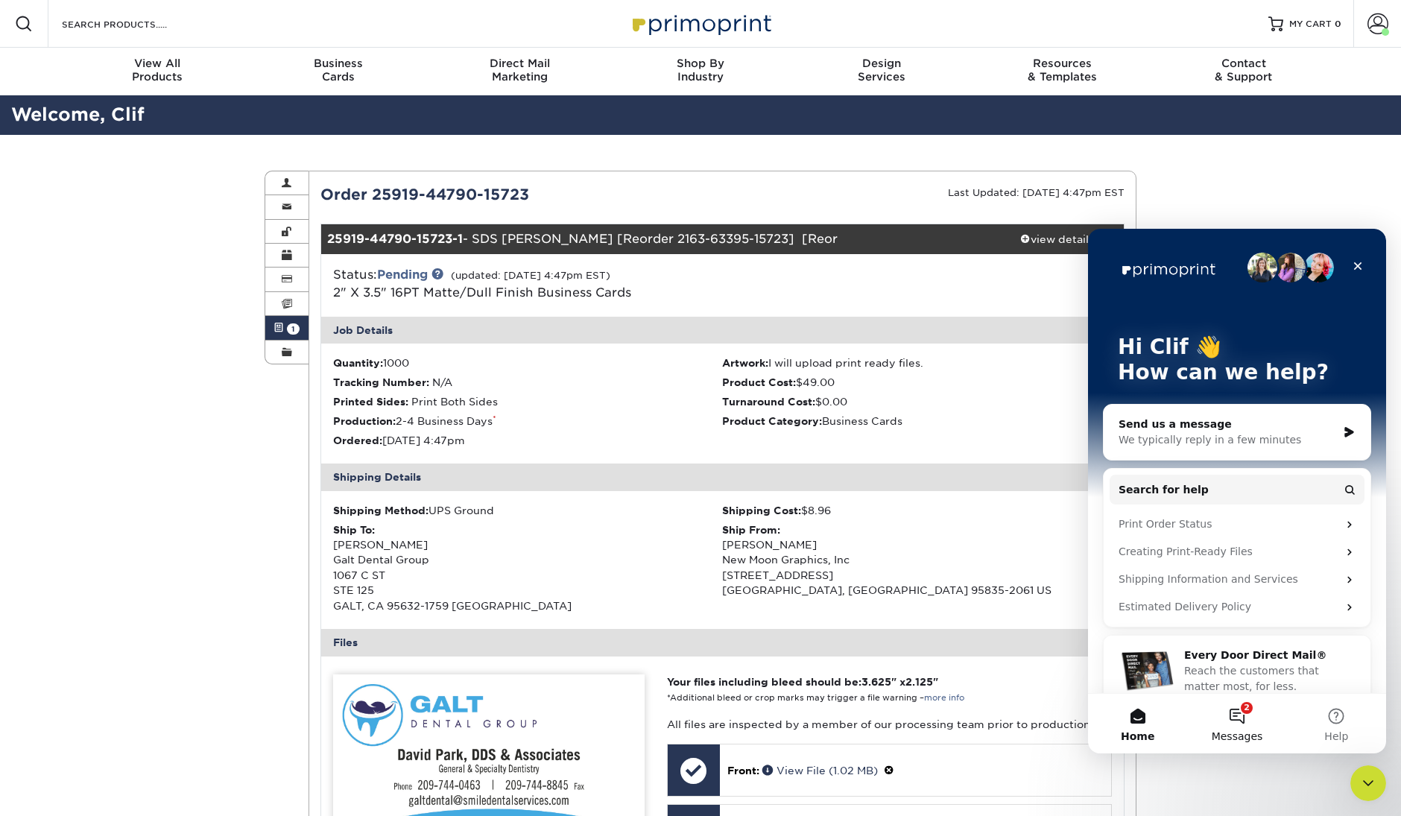
click at [1239, 715] on button "2 Messages" at bounding box center [1236, 724] width 99 height 60
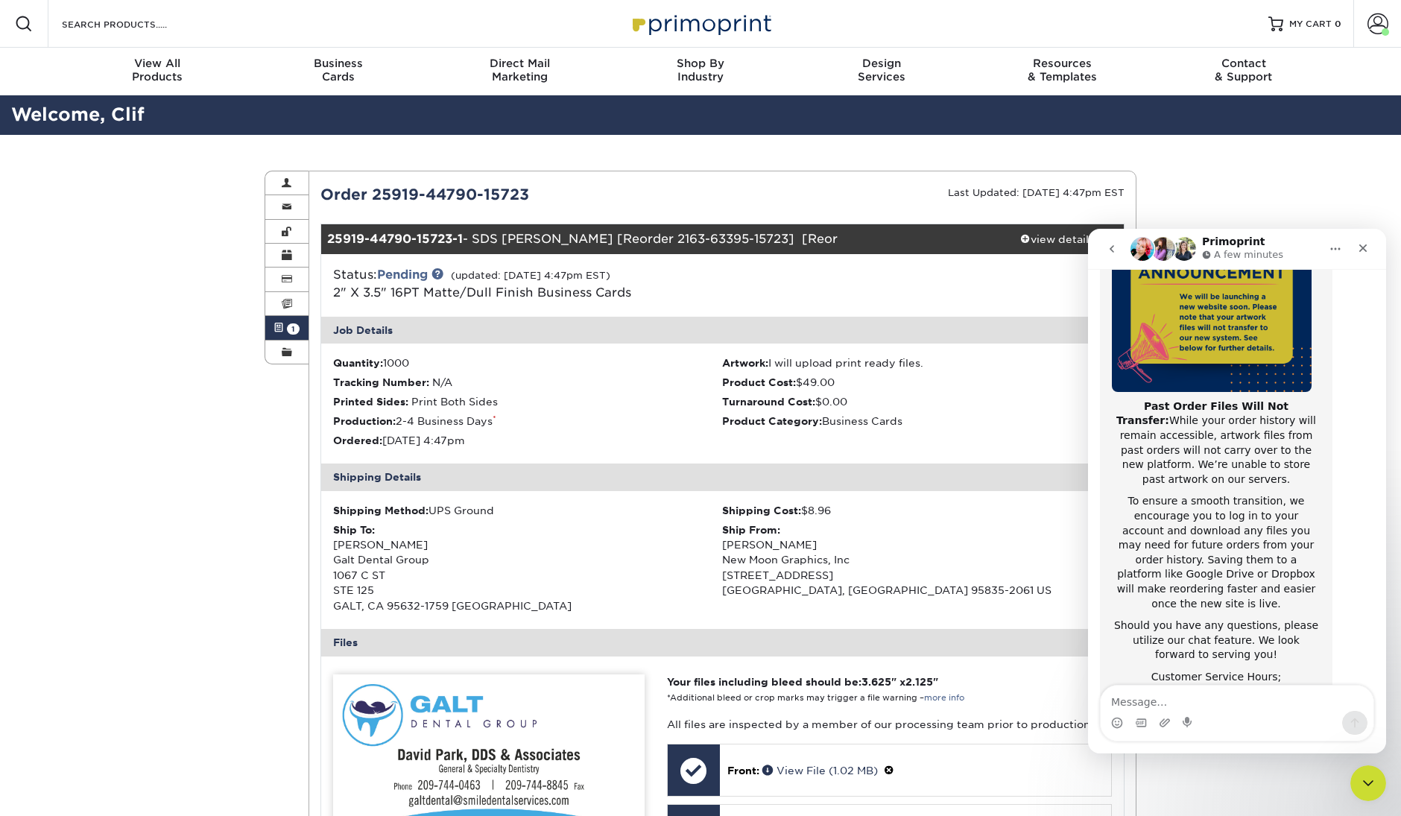
scroll to position [192, 0]
click at [1361, 248] on icon "Close" at bounding box center [1363, 248] width 12 height 12
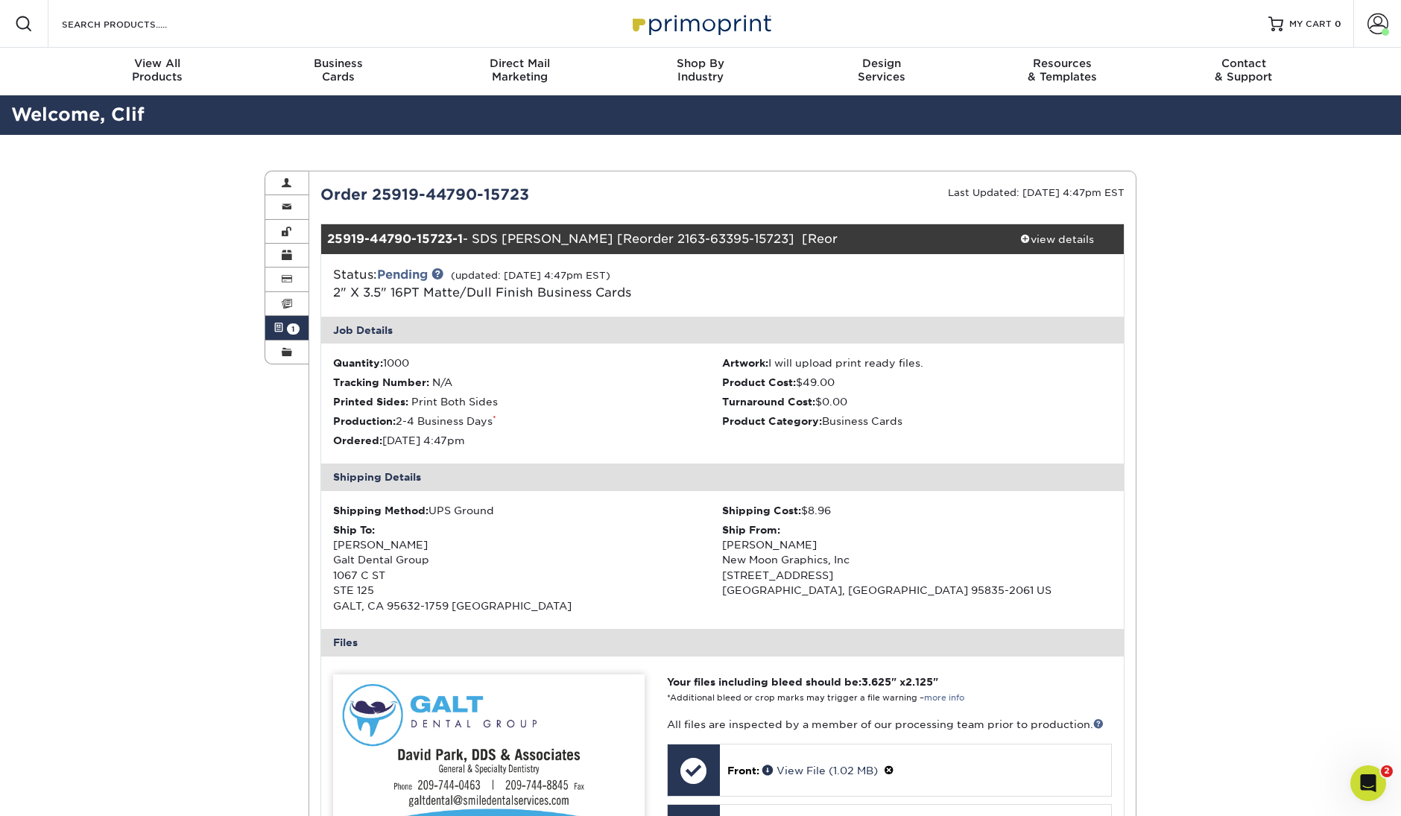
scroll to position [0, 0]
